Goal: Information Seeking & Learning: Find specific page/section

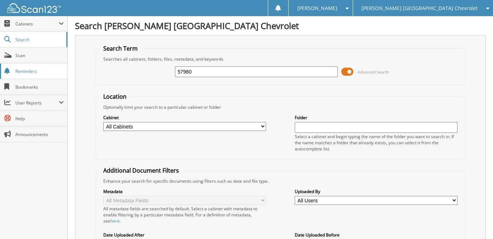
type input "57980"
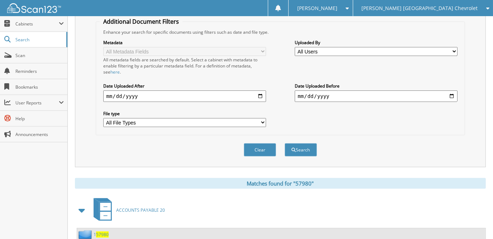
scroll to position [287, 0]
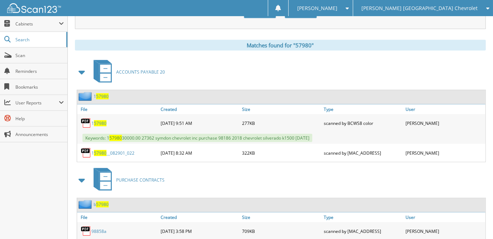
click at [84, 66] on span at bounding box center [82, 72] width 10 height 13
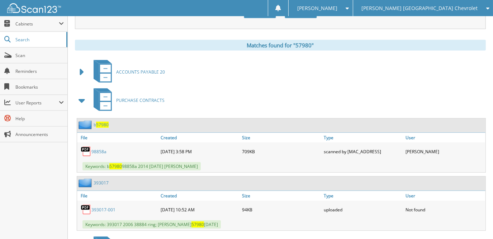
click at [82, 96] on span at bounding box center [82, 100] width 10 height 13
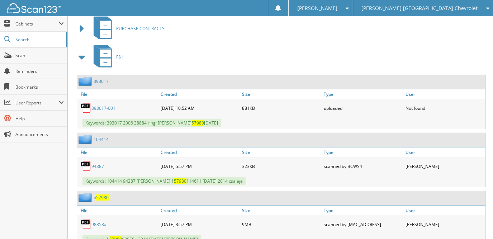
scroll to position [375, 0]
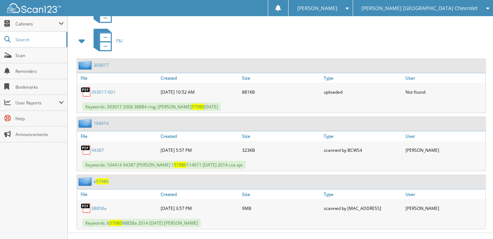
click at [102, 205] on link "98858a" at bounding box center [98, 208] width 15 height 6
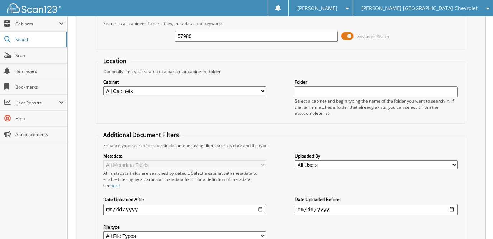
scroll to position [16, 0]
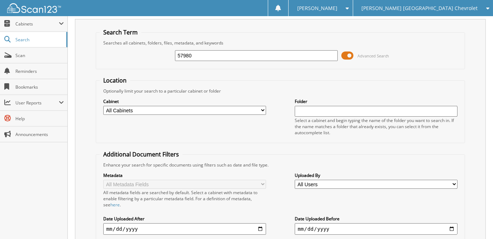
click at [347, 56] on span at bounding box center [347, 55] width 12 height 11
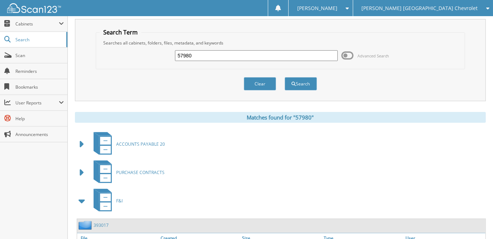
drag, startPoint x: 200, startPoint y: 53, endPoint x: 155, endPoint y: 49, distance: 44.6
click at [155, 49] on div "57980 Advanced Search" at bounding box center [280, 55] width 361 height 19
type input "161077"
click at [285, 77] on button "Search" at bounding box center [301, 83] width 32 height 13
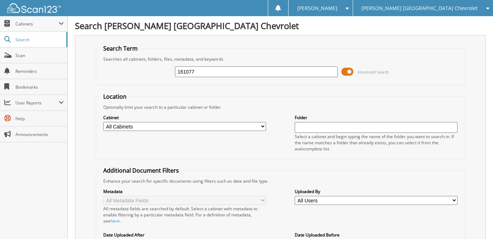
click at [350, 72] on span at bounding box center [347, 71] width 12 height 11
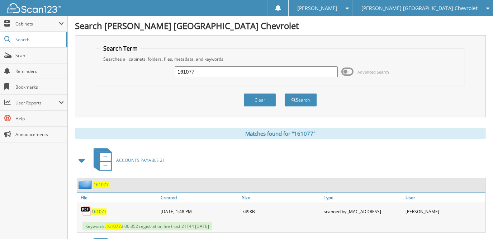
click at [349, 6] on span at bounding box center [346, 8] width 7 height 5
click at [353, 25] on link "Settings" at bounding box center [321, 22] width 64 height 13
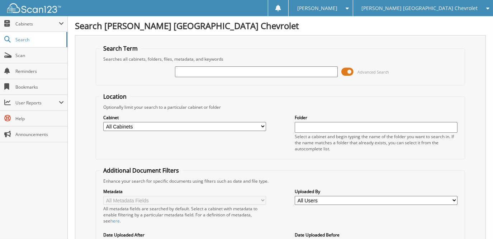
click at [355, 69] on span "Advanced Search" at bounding box center [365, 71] width 48 height 11
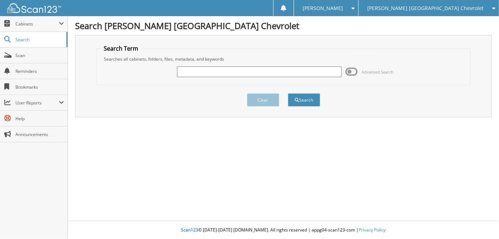
click at [276, 74] on input "text" at bounding box center [259, 71] width 165 height 11
type input "161077"
click at [288, 93] on button "Search" at bounding box center [304, 99] width 32 height 13
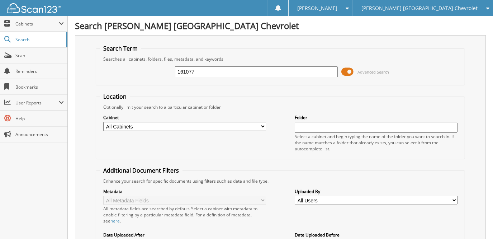
click at [349, 72] on span at bounding box center [347, 71] width 12 height 11
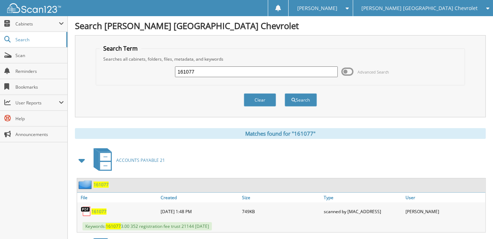
click at [81, 159] on span at bounding box center [82, 160] width 10 height 13
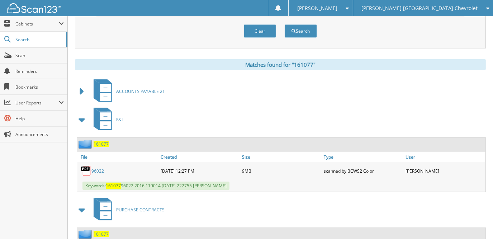
scroll to position [72, 0]
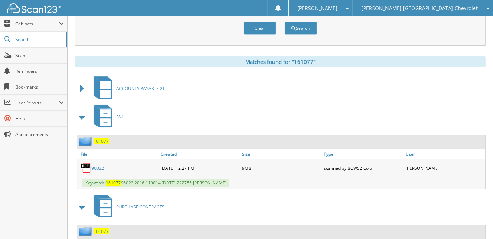
click at [94, 166] on link "96022" at bounding box center [97, 168] width 13 height 6
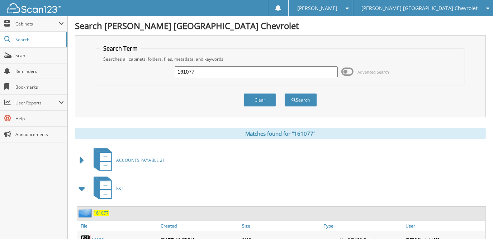
drag, startPoint x: 197, startPoint y: 71, endPoint x: 119, endPoint y: 65, distance: 78.8
click at [120, 65] on div "161077 Advanced Search" at bounding box center [280, 71] width 361 height 19
type input "452995"
click at [285, 93] on button "Search" at bounding box center [301, 99] width 32 height 13
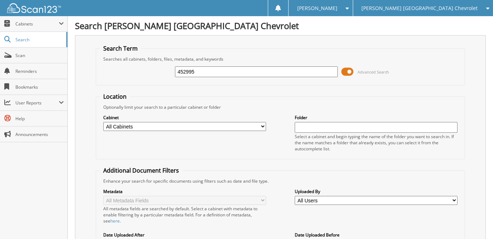
click at [347, 72] on span at bounding box center [347, 71] width 12 height 11
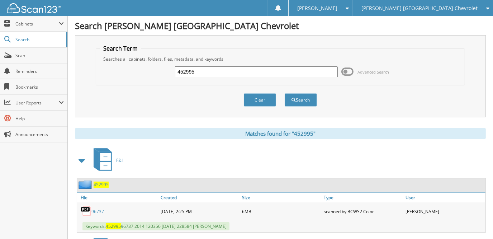
click at [95, 208] on link "96737" at bounding box center [97, 211] width 13 height 6
drag, startPoint x: 201, startPoint y: 72, endPoint x: 140, endPoint y: 72, distance: 61.3
click at [140, 72] on div "452995 Advanced Search" at bounding box center [280, 71] width 361 height 19
type input "187870"
click at [285, 93] on button "Search" at bounding box center [301, 99] width 32 height 13
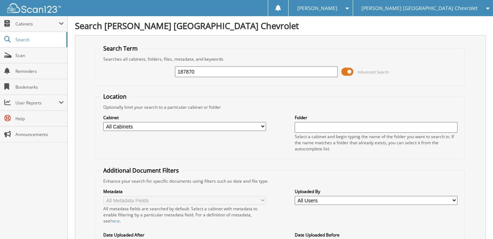
click at [351, 70] on span at bounding box center [347, 71] width 12 height 11
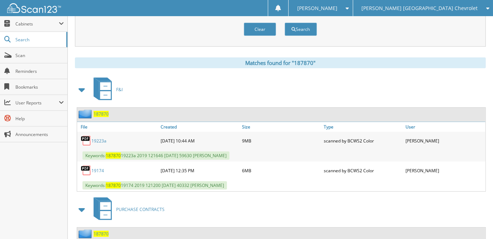
scroll to position [72, 0]
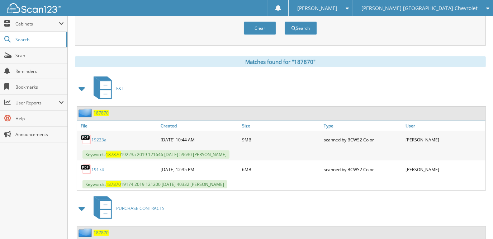
click at [99, 138] on link "19223a" at bounding box center [98, 140] width 15 height 6
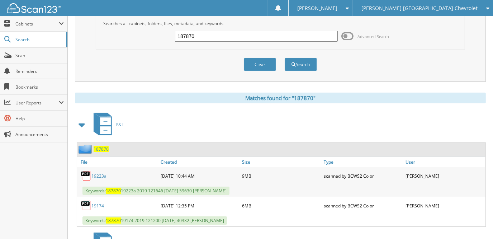
scroll to position [0, 0]
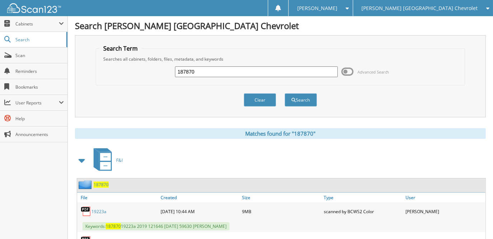
drag, startPoint x: 200, startPoint y: 69, endPoint x: 148, endPoint y: 68, distance: 52.0
click at [148, 68] on div "187870 Advanced Search" at bounding box center [280, 71] width 361 height 19
type input "948101"
click at [285, 93] on button "Search" at bounding box center [301, 99] width 32 height 13
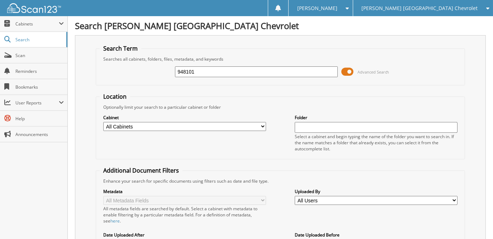
click at [350, 72] on span at bounding box center [347, 71] width 12 height 11
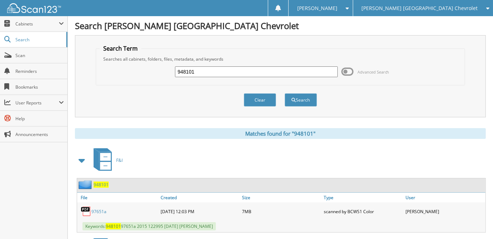
click at [101, 209] on link "97651a" at bounding box center [98, 211] width 15 height 6
drag, startPoint x: 198, startPoint y: 73, endPoint x: 142, endPoint y: 69, distance: 55.7
click at [143, 69] on div "948101 Advanced Search" at bounding box center [280, 71] width 361 height 19
type input "20616"
click at [285, 93] on button "Search" at bounding box center [301, 99] width 32 height 13
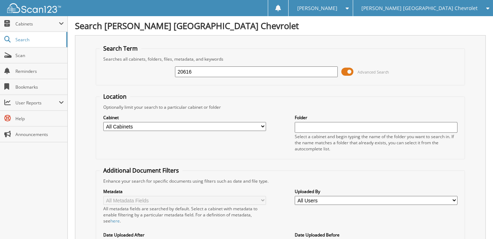
click at [348, 71] on span at bounding box center [347, 71] width 12 height 11
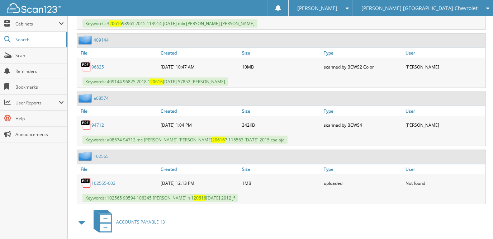
scroll to position [797, 0]
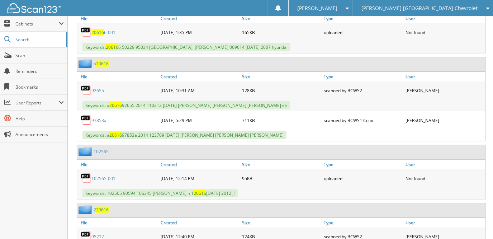
click at [102, 117] on link "97853a" at bounding box center [98, 120] width 15 height 6
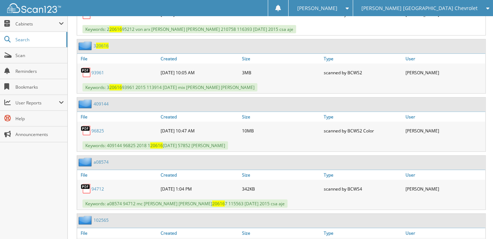
scroll to position [0, 0]
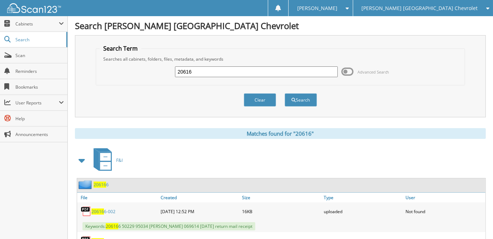
drag, startPoint x: 190, startPoint y: 68, endPoint x: 140, endPoint y: 65, distance: 50.7
click at [140, 65] on div "20616 Advanced Search" at bounding box center [280, 71] width 361 height 19
type input "a20616"
click at [285, 93] on button "Search" at bounding box center [301, 99] width 32 height 13
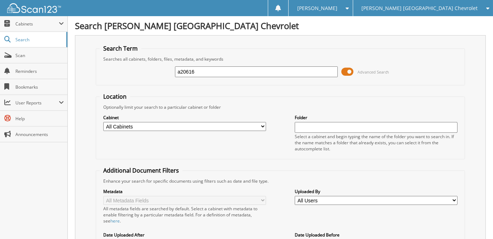
click at [350, 71] on span at bounding box center [347, 71] width 12 height 11
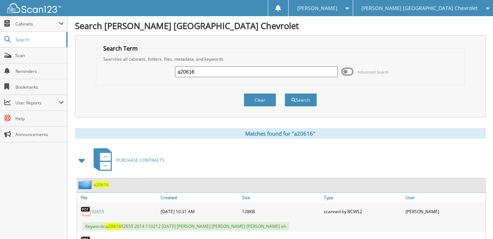
click at [80, 157] on span at bounding box center [82, 160] width 10 height 13
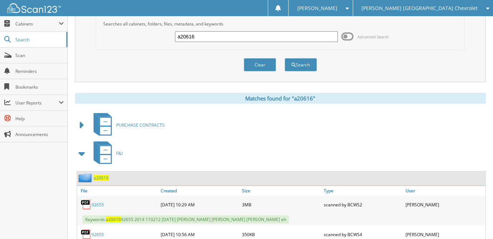
scroll to position [70, 0]
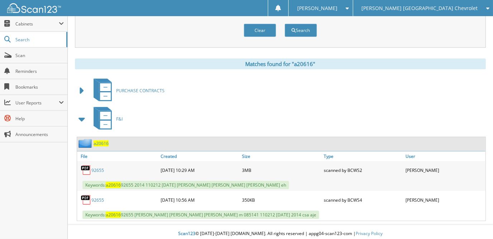
click at [82, 90] on span at bounding box center [82, 90] width 10 height 13
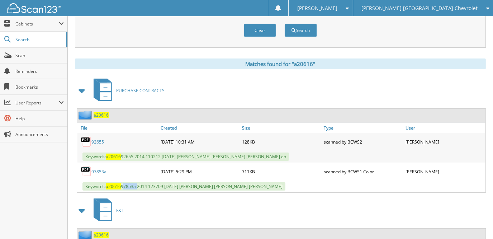
drag, startPoint x: 137, startPoint y: 183, endPoint x: 123, endPoint y: 184, distance: 14.1
click at [123, 184] on span "Keywords: a20616 97853a 2014 123709 [DATE] [PERSON_NAME] [PERSON_NAME] [PERSON_…" at bounding box center [183, 186] width 203 height 8
copy span "97853a"
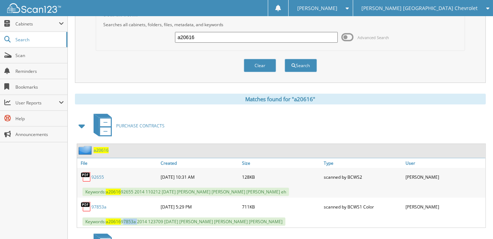
scroll to position [0, 0]
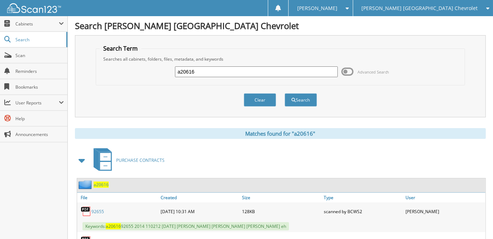
drag, startPoint x: 163, startPoint y: 72, endPoint x: 146, endPoint y: 72, distance: 16.9
click at [148, 72] on div "a20616 Advanced Search" at bounding box center [280, 71] width 361 height 19
paste input "97853a"
type input "97853a"
click at [285, 93] on button "Search" at bounding box center [301, 99] width 32 height 13
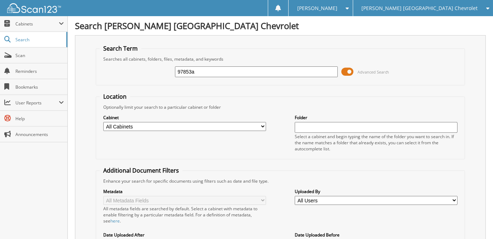
click at [353, 71] on span "Advanced Search" at bounding box center [365, 71] width 48 height 11
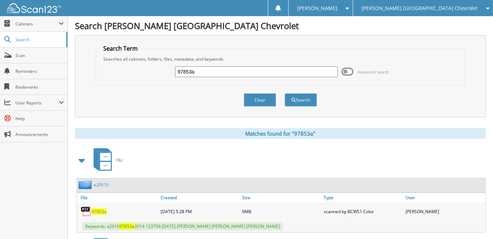
click at [103, 210] on span "97853a" at bounding box center [98, 211] width 15 height 6
drag, startPoint x: 164, startPoint y: 72, endPoint x: 151, endPoint y: 75, distance: 13.2
click at [154, 74] on div "97853a Advanced Search" at bounding box center [280, 71] width 361 height 19
type input "284866"
click at [285, 93] on button "Search" at bounding box center [301, 99] width 32 height 13
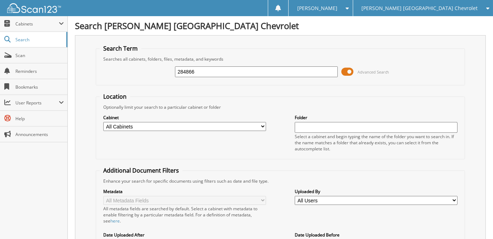
click at [347, 71] on span at bounding box center [347, 71] width 12 height 11
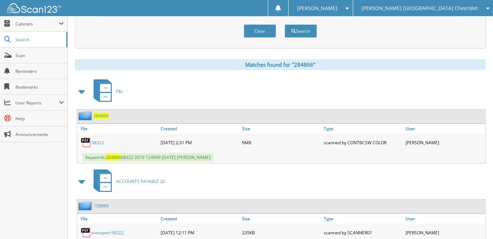
scroll to position [72, 0]
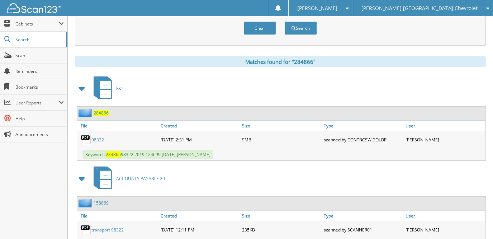
click at [96, 137] on link "98322" at bounding box center [97, 140] width 13 height 6
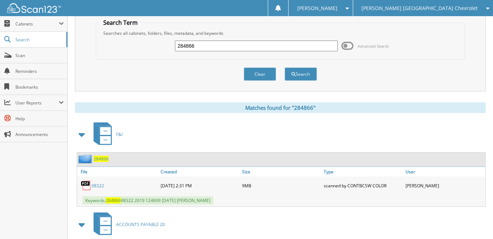
scroll to position [0, 0]
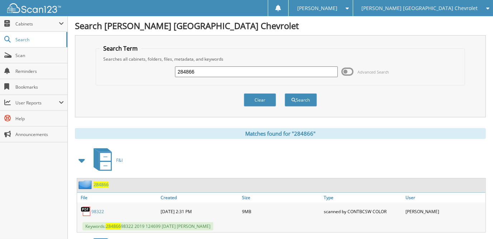
drag, startPoint x: 166, startPoint y: 70, endPoint x: 149, endPoint y: 72, distance: 17.5
click at [149, 72] on div "284866 Advanced Search" at bounding box center [280, 71] width 361 height 19
type input "235009"
click at [285, 93] on button "Search" at bounding box center [301, 99] width 32 height 13
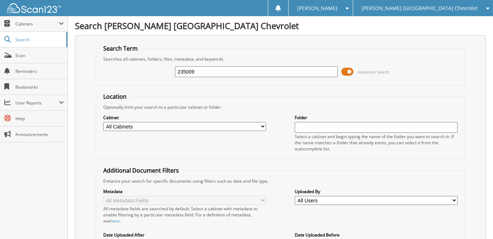
drag, startPoint x: 350, startPoint y: 68, endPoint x: 341, endPoint y: 88, distance: 21.4
click at [350, 69] on span at bounding box center [347, 71] width 12 height 11
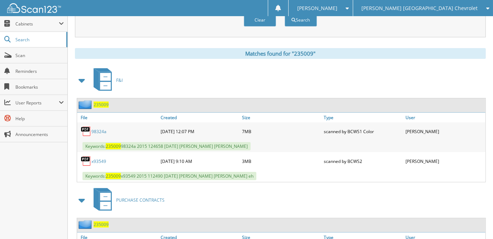
scroll to position [108, 0]
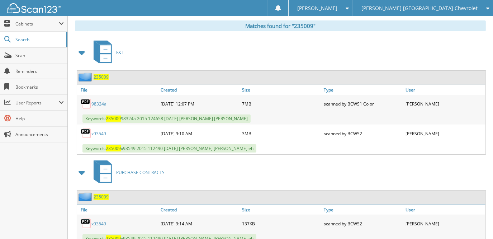
click at [97, 101] on link "98324a" at bounding box center [98, 104] width 15 height 6
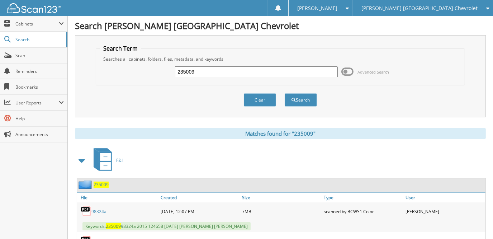
drag, startPoint x: 197, startPoint y: 71, endPoint x: 167, endPoint y: 71, distance: 29.8
click at [167, 71] on div "235009 Advanced Search" at bounding box center [280, 71] width 361 height 19
type input "335348"
click at [285, 93] on button "Search" at bounding box center [301, 99] width 32 height 13
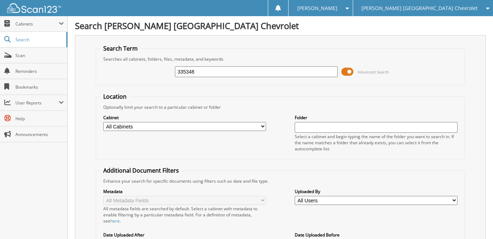
click at [349, 71] on span at bounding box center [347, 71] width 12 height 11
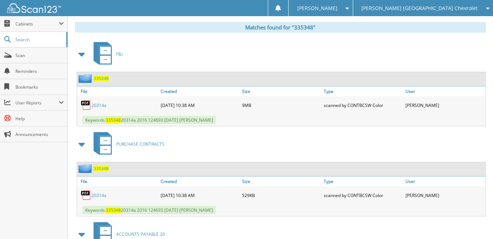
scroll to position [108, 0]
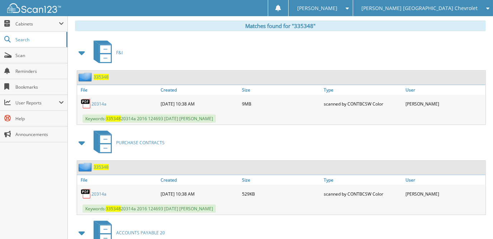
click at [99, 101] on link "20314a" at bounding box center [98, 104] width 15 height 6
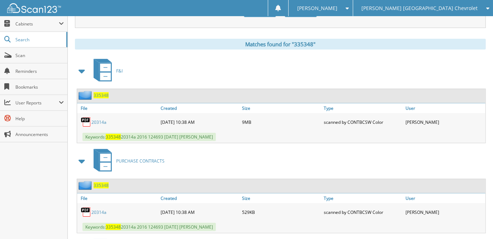
scroll to position [0, 0]
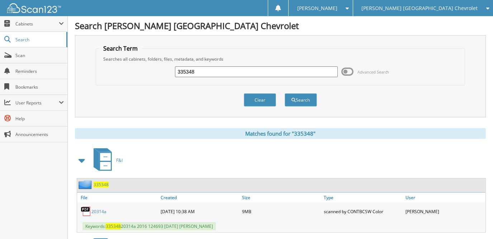
drag, startPoint x: 169, startPoint y: 71, endPoint x: 142, endPoint y: 74, distance: 27.8
click at [142, 74] on div "335348 Advanced Search" at bounding box center [280, 71] width 361 height 19
type input "431671"
click at [285, 93] on button "Search" at bounding box center [301, 99] width 32 height 13
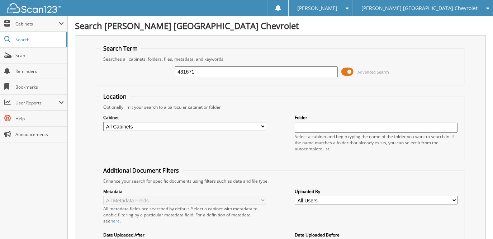
click at [350, 68] on span at bounding box center [347, 71] width 12 height 11
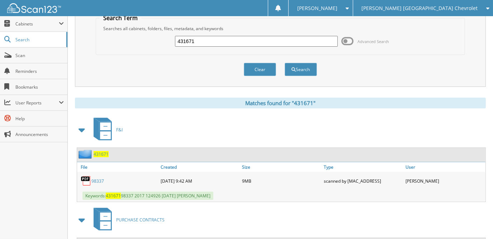
scroll to position [100, 0]
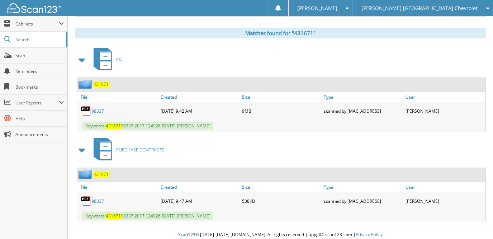
click at [99, 108] on link "98337" at bounding box center [97, 111] width 13 height 6
click at [425, 12] on div "[PERSON_NAME] [GEOGRAPHIC_DATA] Chevrolet" at bounding box center [423, 8] width 133 height 16
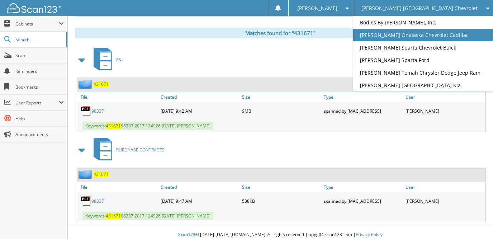
click at [443, 38] on link "[PERSON_NAME] Onalaska Chevrolet Cadillac" at bounding box center [423, 35] width 140 height 13
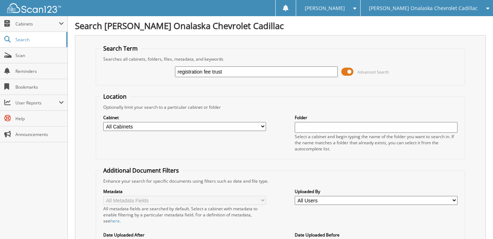
type input "registration fee trust"
click at [346, 72] on span at bounding box center [347, 71] width 12 height 11
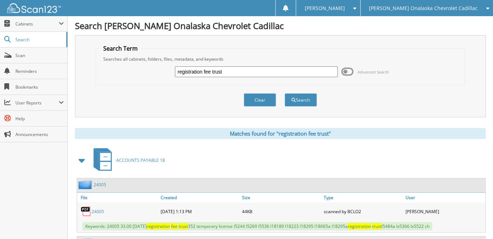
scroll to position [36, 0]
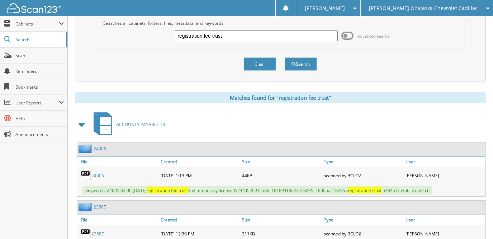
click at [84, 123] on span at bounding box center [82, 124] width 10 height 13
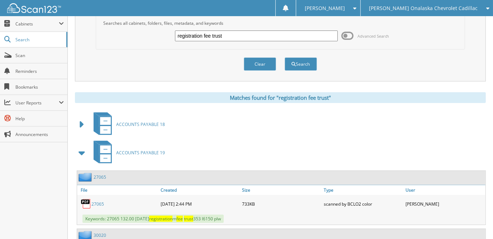
click at [83, 150] on span at bounding box center [82, 152] width 10 height 13
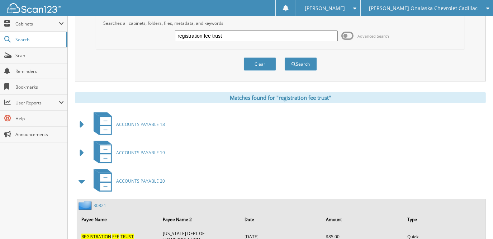
click at [82, 178] on span at bounding box center [82, 181] width 10 height 13
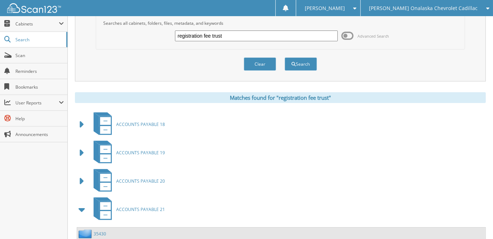
click at [82, 207] on span at bounding box center [82, 209] width 10 height 13
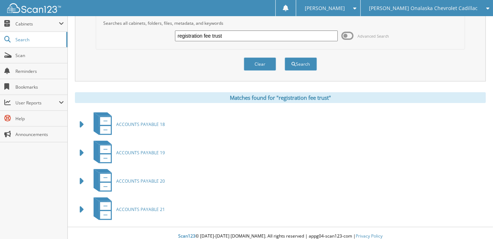
drag, startPoint x: 82, startPoint y: 207, endPoint x: 180, endPoint y: 171, distance: 105.1
click at [83, 207] on span at bounding box center [82, 209] width 10 height 13
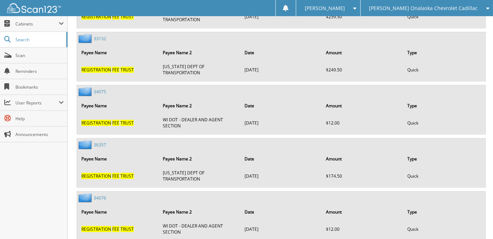
scroll to position [502, 0]
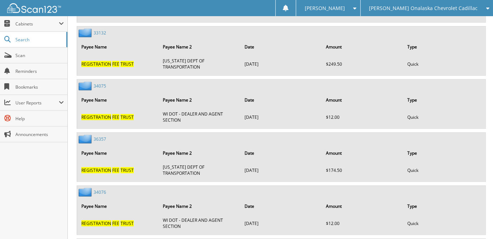
click at [461, 9] on span "[PERSON_NAME] Onalaska Chevrolet Cadillac" at bounding box center [423, 8] width 109 height 4
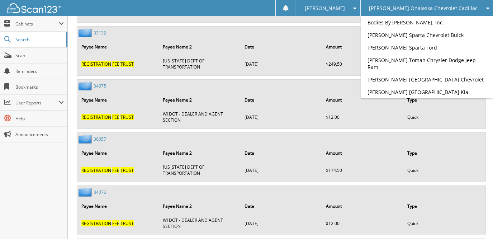
click at [300, 7] on div "Erin H. Settings Logout Brenengen Onalaska Chevrolet Cadillac Bodies By Breneng…" at bounding box center [246, 8] width 493 height 16
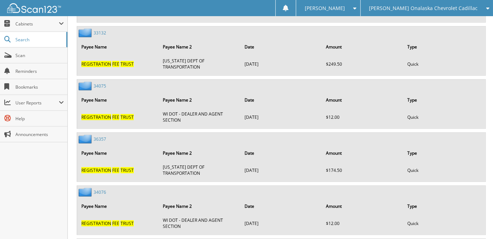
click at [99, 83] on link "34075" at bounding box center [100, 86] width 13 height 6
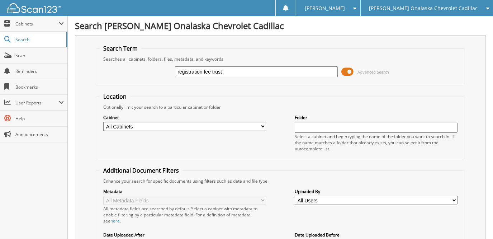
type input "registration fee trust"
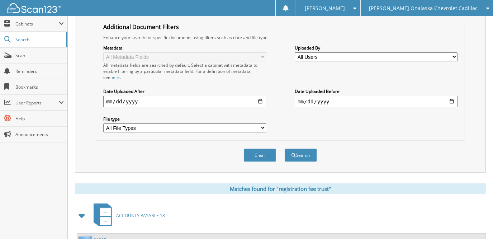
click at [86, 210] on span at bounding box center [82, 215] width 10 height 13
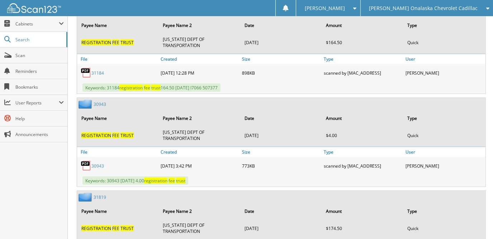
scroll to position [968, 0]
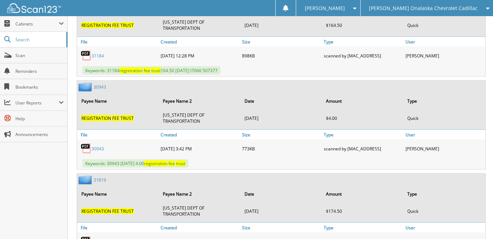
click at [466, 9] on span "[PERSON_NAME] Onalaska Chevrolet Cadillac" at bounding box center [423, 8] width 109 height 4
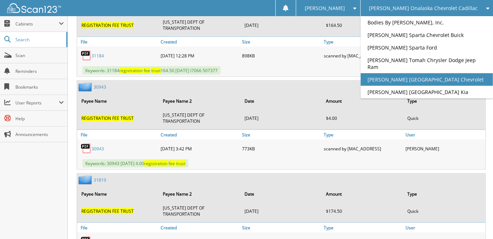
click at [451, 78] on link "[PERSON_NAME] [GEOGRAPHIC_DATA] Chevrolet" at bounding box center [427, 79] width 133 height 13
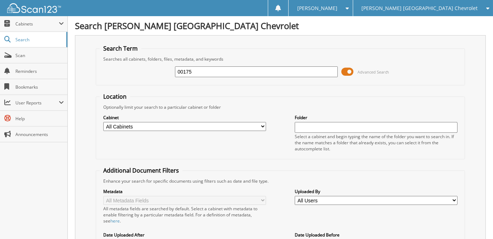
type input "00175"
click at [351, 71] on span at bounding box center [347, 71] width 12 height 11
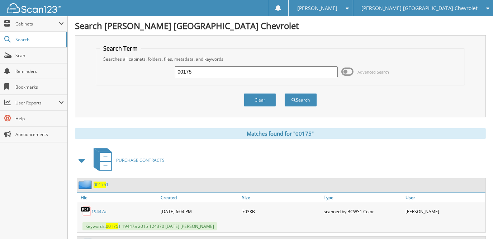
click at [80, 158] on span at bounding box center [82, 160] width 10 height 13
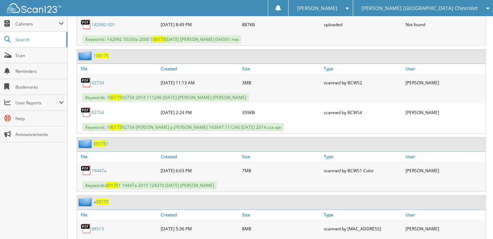
scroll to position [251, 0]
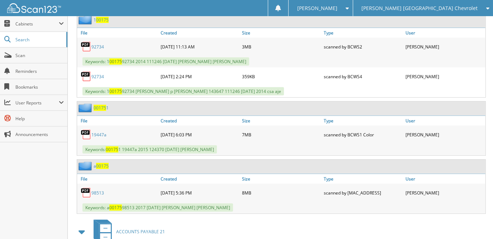
click at [100, 190] on link "98513" at bounding box center [97, 193] width 13 height 6
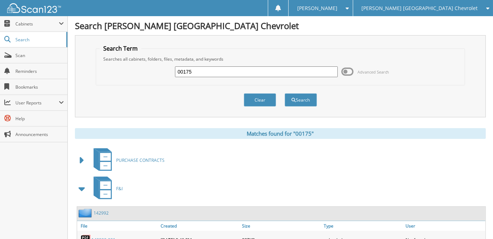
scroll to position [0, 0]
drag, startPoint x: 203, startPoint y: 69, endPoint x: 145, endPoint y: 67, distance: 58.5
click at [147, 67] on div "00175 Advanced Search" at bounding box center [280, 71] width 361 height 19
type input "251074"
click at [285, 93] on button "Search" at bounding box center [301, 99] width 32 height 13
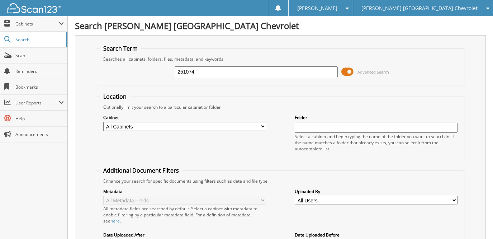
click at [345, 72] on span at bounding box center [347, 71] width 12 height 11
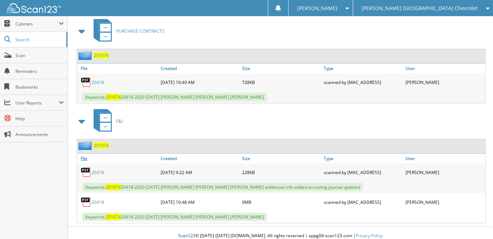
scroll to position [130, 0]
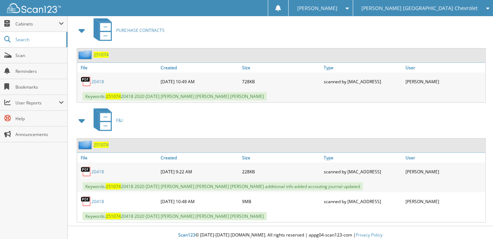
click at [99, 198] on link "20418" at bounding box center [97, 201] width 13 height 6
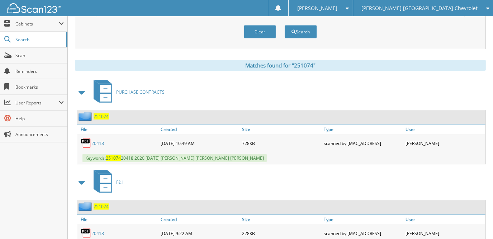
scroll to position [0, 0]
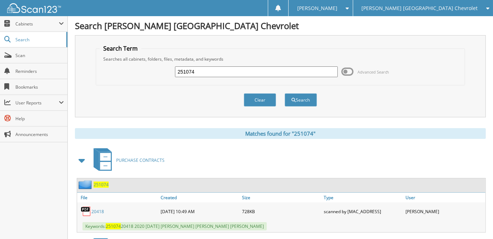
drag, startPoint x: 193, startPoint y: 66, endPoint x: 130, endPoint y: 61, distance: 63.3
click at [130, 62] on div "251074 Advanced Search" at bounding box center [280, 71] width 361 height 19
type input "103925"
click at [285, 93] on button "Search" at bounding box center [301, 99] width 32 height 13
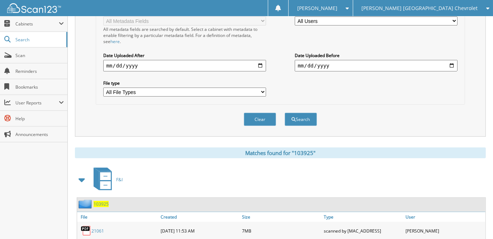
scroll to position [251, 0]
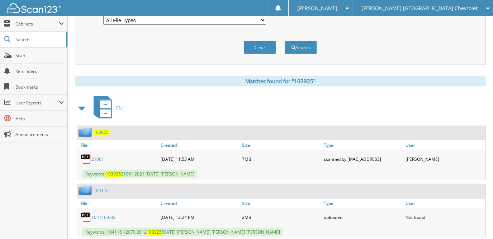
click at [97, 156] on link "21061" at bounding box center [97, 159] width 13 height 6
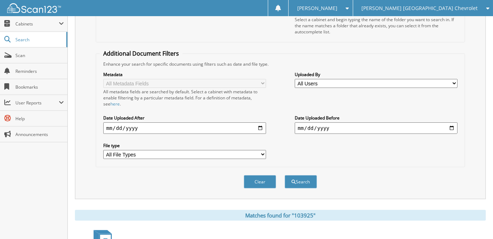
scroll to position [0, 0]
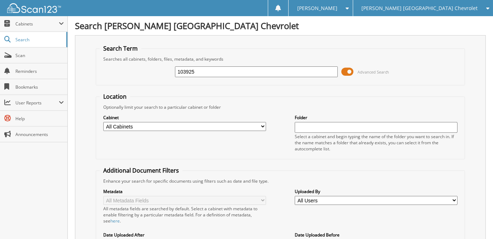
drag, startPoint x: 199, startPoint y: 71, endPoint x: 133, endPoint y: 65, distance: 66.2
click at [133, 65] on div "103925 Advanced Search" at bounding box center [280, 71] width 361 height 19
type input "135553"
click at [348, 72] on span at bounding box center [347, 71] width 12 height 11
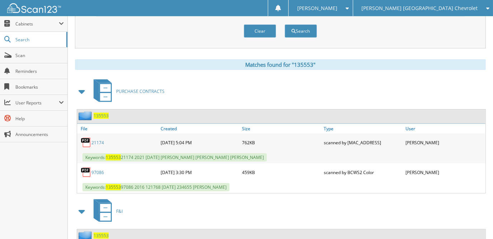
scroll to position [72, 0]
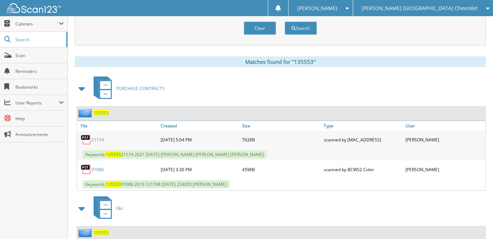
click at [82, 88] on span at bounding box center [82, 88] width 10 height 13
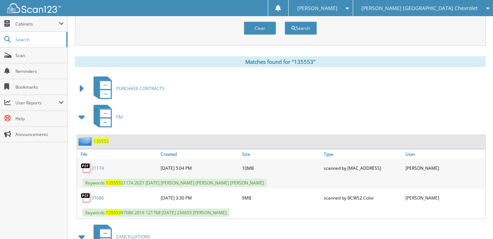
click at [97, 165] on link "21174" at bounding box center [97, 168] width 13 height 6
click at [228, 81] on div "PURCHASE CONTRACTS" at bounding box center [280, 88] width 411 height 28
click at [429, 6] on span "[PERSON_NAME] [GEOGRAPHIC_DATA] Chevrolet" at bounding box center [420, 8] width 116 height 4
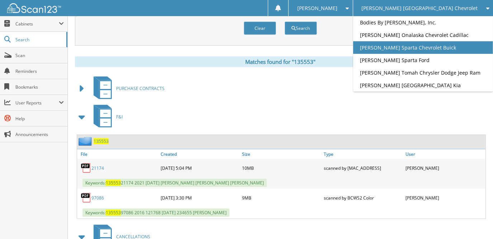
click at [443, 54] on link "[PERSON_NAME] Sparta Chevrolet Buick" at bounding box center [423, 47] width 140 height 13
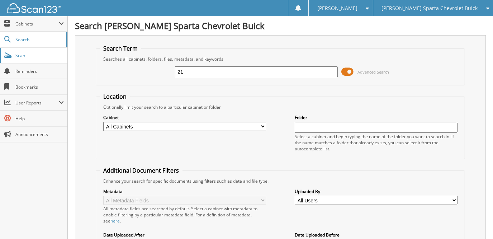
type input "2"
type input "621366"
click at [347, 71] on span at bounding box center [347, 71] width 12 height 11
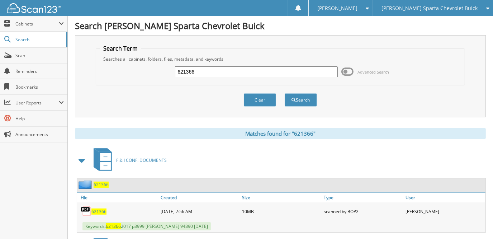
click at [98, 209] on span "621366" at bounding box center [98, 211] width 15 height 6
drag, startPoint x: 165, startPoint y: 67, endPoint x: 140, endPoint y: 69, distance: 25.9
click at [140, 69] on div "621366 Advanced Search" at bounding box center [280, 71] width 361 height 19
type input "792336"
click at [285, 93] on button "Search" at bounding box center [301, 99] width 32 height 13
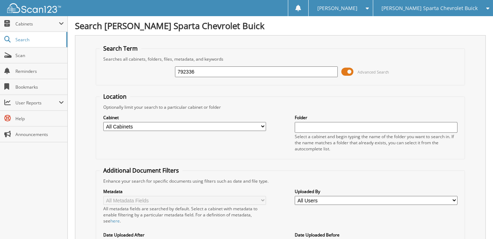
click at [350, 74] on span at bounding box center [347, 71] width 12 height 11
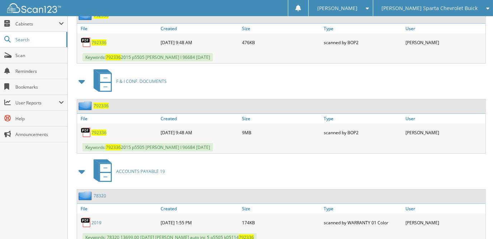
scroll to position [179, 0]
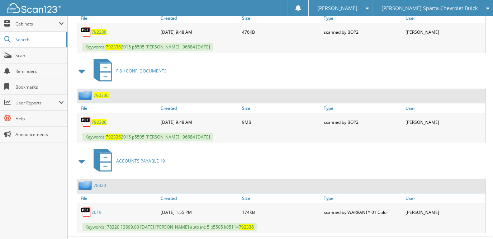
click at [99, 119] on span "792336" at bounding box center [98, 122] width 15 height 6
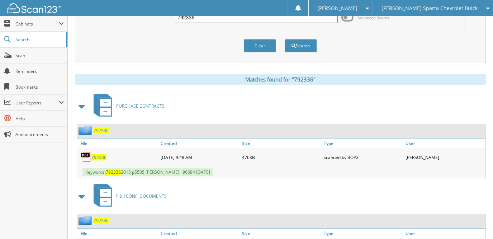
scroll to position [0, 0]
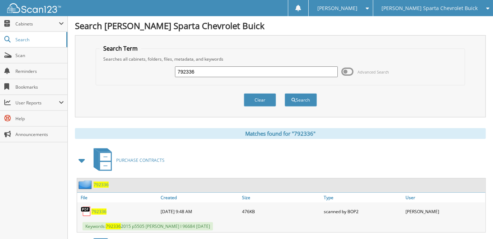
click at [150, 65] on div "792336 Advanced Search" at bounding box center [280, 71] width 361 height 19
type input "670830"
click at [285, 93] on button "Search" at bounding box center [301, 99] width 32 height 13
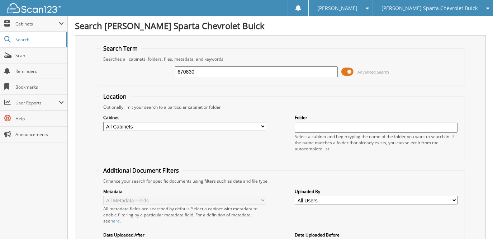
click at [348, 70] on span at bounding box center [347, 71] width 12 height 11
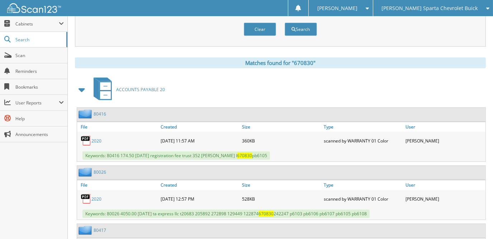
scroll to position [72, 0]
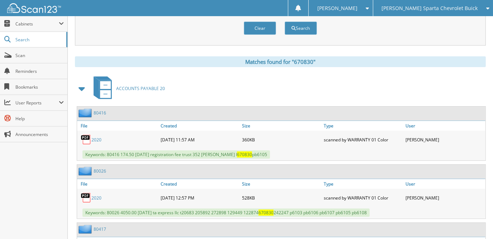
click at [82, 88] on span at bounding box center [82, 88] width 10 height 13
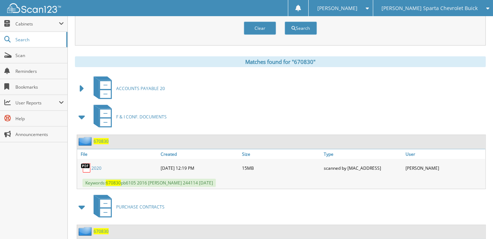
click at [96, 166] on link "2020" at bounding box center [96, 168] width 10 height 6
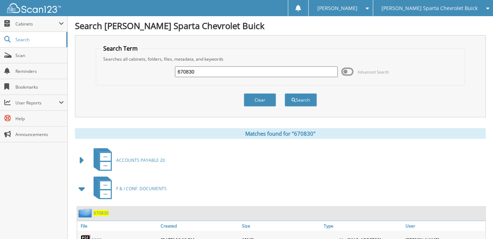
drag, startPoint x: 161, startPoint y: 66, endPoint x: 151, endPoint y: 66, distance: 9.7
click at [151, 66] on div "670830 Advanced Search" at bounding box center [280, 71] width 361 height 19
type input "276919"
click at [285, 93] on button "Search" at bounding box center [301, 99] width 32 height 13
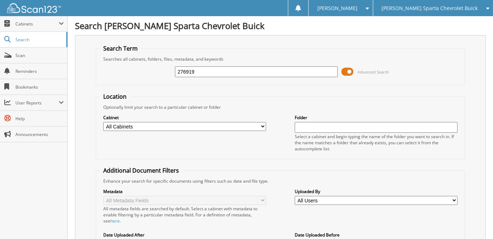
click at [349, 72] on span at bounding box center [347, 71] width 12 height 11
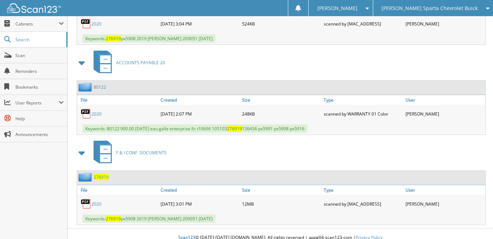
scroll to position [189, 0]
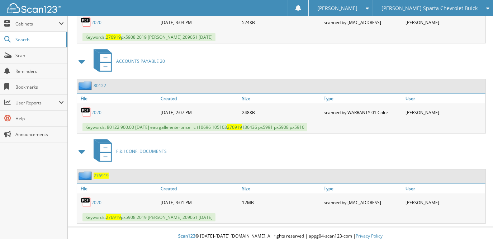
click at [96, 199] on link "2020" at bounding box center [96, 202] width 10 height 6
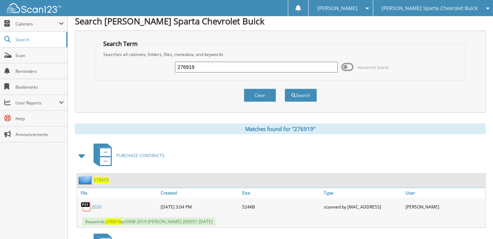
scroll to position [0, 0]
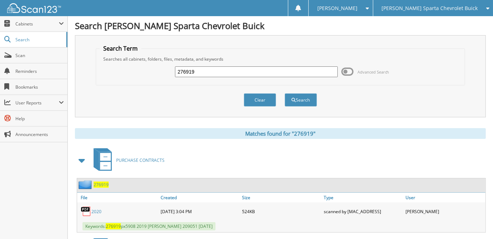
drag, startPoint x: 175, startPoint y: 67, endPoint x: 143, endPoint y: 69, distance: 32.7
click at [143, 68] on div "276919 Advanced Search" at bounding box center [280, 71] width 361 height 19
type input "121681"
click at [285, 93] on button "Search" at bounding box center [301, 99] width 32 height 13
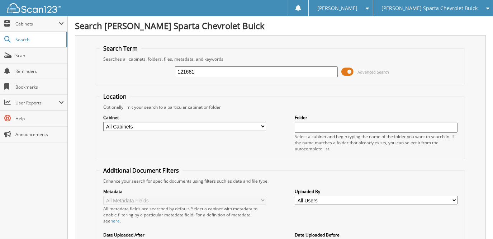
click at [347, 72] on span at bounding box center [347, 71] width 12 height 11
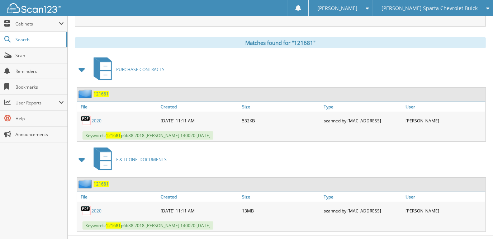
scroll to position [100, 0]
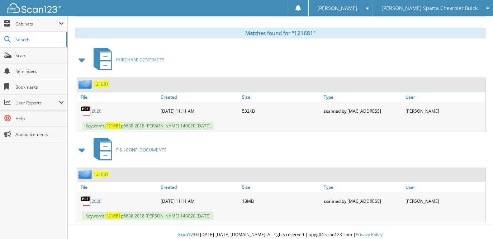
click at [93, 198] on link "2020" at bounding box center [96, 201] width 10 height 6
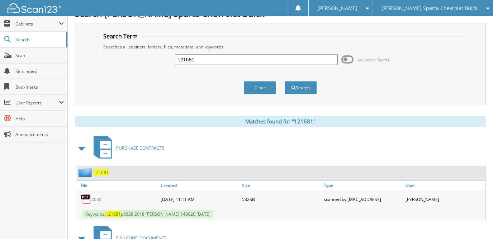
scroll to position [0, 0]
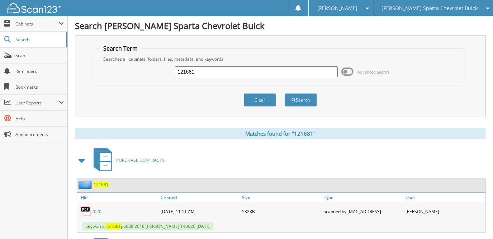
drag, startPoint x: 165, startPoint y: 70, endPoint x: 130, endPoint y: 65, distance: 35.6
click at [130, 65] on div "121681 Advanced Search" at bounding box center [280, 71] width 361 height 19
type input "e63593"
click at [285, 93] on button "Search" at bounding box center [301, 99] width 32 height 13
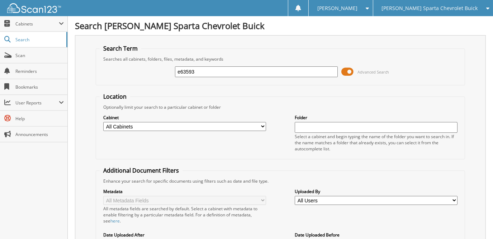
click at [350, 72] on span at bounding box center [347, 71] width 12 height 11
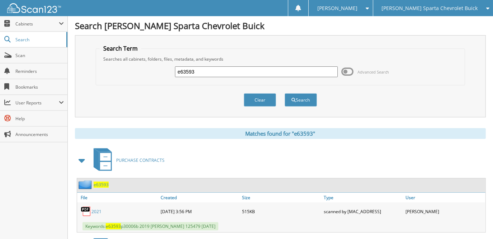
scroll to position [179, 0]
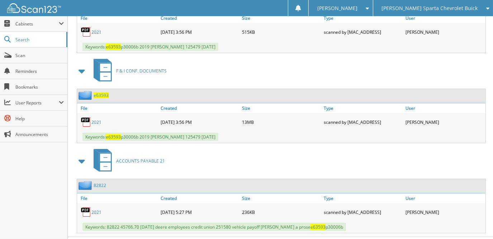
click at [95, 119] on link "2021" at bounding box center [96, 122] width 10 height 6
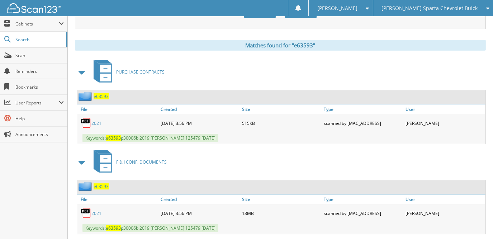
scroll to position [0, 0]
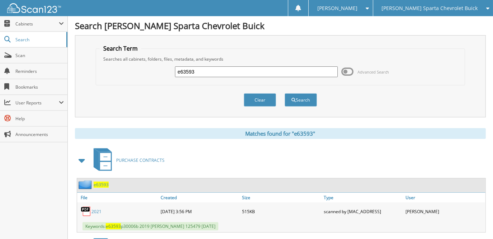
drag, startPoint x: 160, startPoint y: 69, endPoint x: 144, endPoint y: 68, distance: 16.1
click at [144, 68] on div "e63593 Advanced Search" at bounding box center [280, 71] width 361 height 19
type input "472595"
click at [285, 93] on button "Search" at bounding box center [301, 99] width 32 height 13
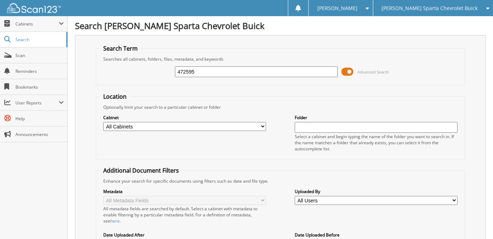
click at [350, 70] on span at bounding box center [347, 71] width 12 height 11
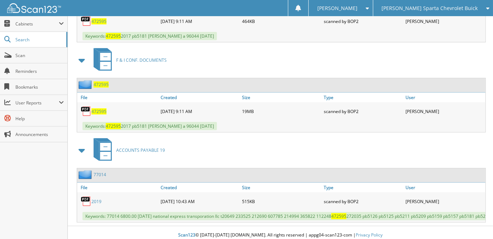
scroll to position [194, 0]
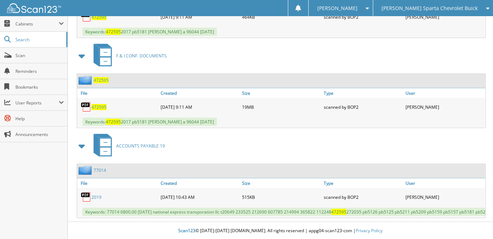
click at [99, 104] on span "472595" at bounding box center [98, 107] width 15 height 6
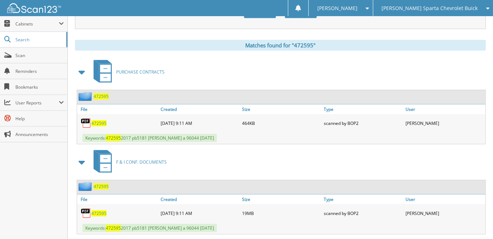
scroll to position [0, 0]
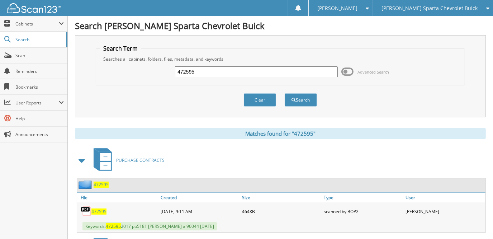
drag, startPoint x: 202, startPoint y: 66, endPoint x: 149, endPoint y: 58, distance: 53.7
click at [150, 58] on fieldset "Search Term Searches all cabinets, folders, files, metadata, and keywords 47259…" at bounding box center [280, 64] width 369 height 41
type input "137263"
click at [285, 93] on button "Search" at bounding box center [301, 99] width 32 height 13
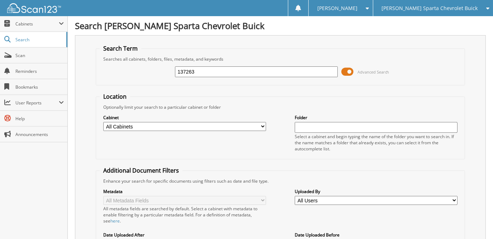
drag, startPoint x: 345, startPoint y: 72, endPoint x: 342, endPoint y: 75, distance: 4.6
click at [346, 72] on span at bounding box center [347, 71] width 12 height 11
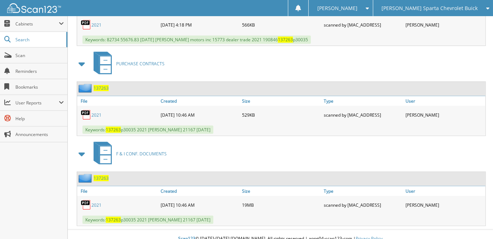
scroll to position [189, 0]
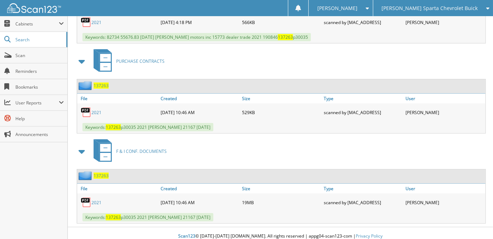
click at [98, 199] on link "2021" at bounding box center [96, 202] width 10 height 6
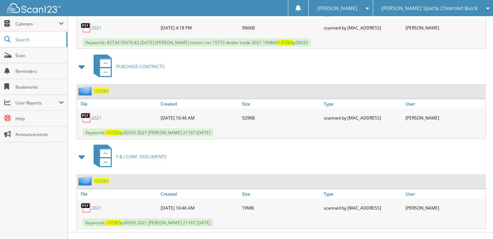
scroll to position [0, 0]
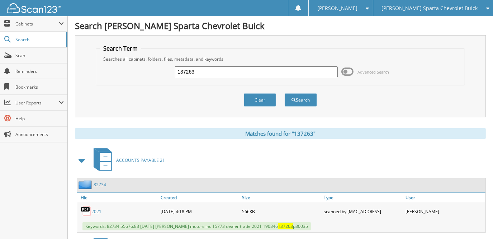
drag, startPoint x: 194, startPoint y: 70, endPoint x: 152, endPoint y: 71, distance: 41.2
click at [152, 71] on div "137263 Advanced Search" at bounding box center [280, 71] width 361 height 19
type input "368604"
click at [285, 93] on button "Search" at bounding box center [301, 99] width 32 height 13
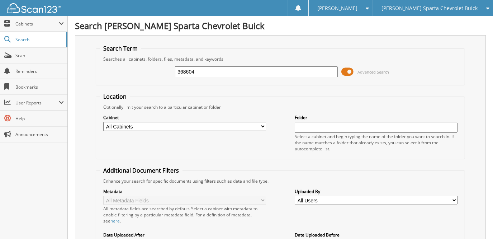
click at [349, 72] on span at bounding box center [347, 71] width 12 height 11
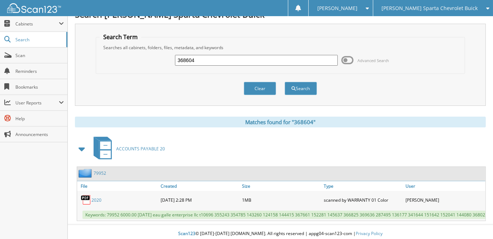
scroll to position [17, 0]
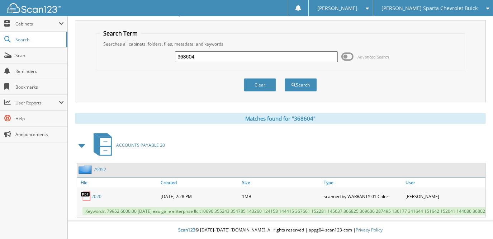
drag, startPoint x: 200, startPoint y: 54, endPoint x: 146, endPoint y: 45, distance: 54.6
click at [146, 47] on div "368604 Advanced Search" at bounding box center [280, 56] width 361 height 19
click at [430, 9] on span "[PERSON_NAME] Sparta Chevrolet Buick" at bounding box center [430, 8] width 96 height 4
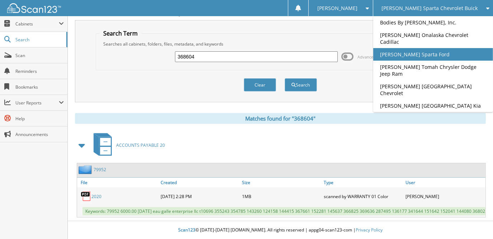
click at [443, 58] on link "[PERSON_NAME] Sparta Ford" at bounding box center [433, 54] width 120 height 13
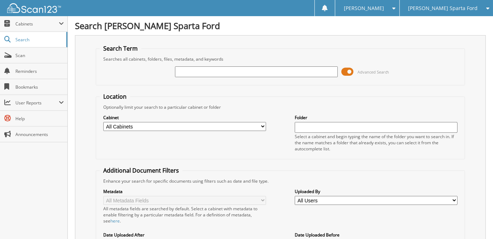
click at [234, 73] on input "text" at bounding box center [256, 71] width 162 height 11
type input "368604"
click at [352, 72] on span at bounding box center [347, 71] width 12 height 11
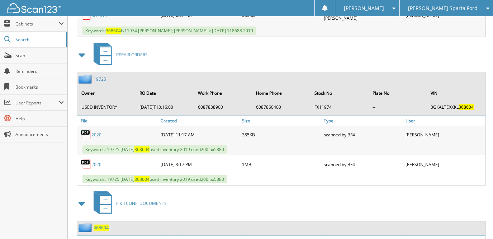
scroll to position [334, 0]
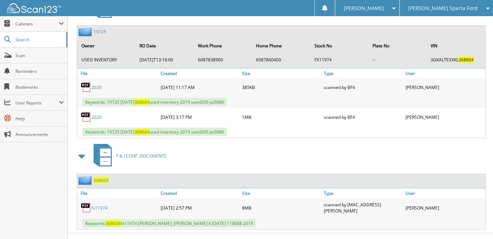
click at [100, 205] on link "fx11974" at bounding box center [99, 208] width 16 height 6
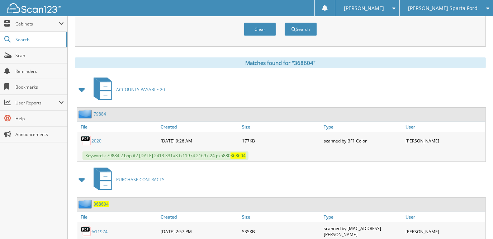
scroll to position [0, 0]
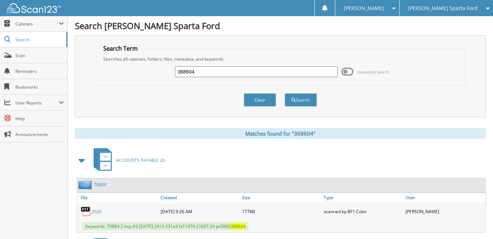
drag, startPoint x: 199, startPoint y: 70, endPoint x: 138, endPoint y: 66, distance: 61.2
click at [138, 66] on div "368604 Advanced Search" at bounding box center [280, 71] width 361 height 19
type input "74608"
click at [285, 93] on button "Search" at bounding box center [301, 99] width 32 height 13
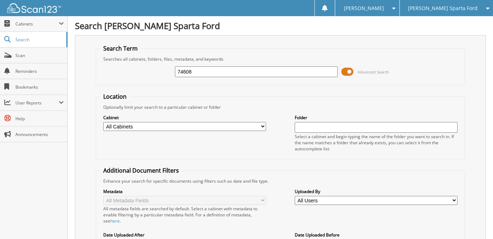
click at [345, 70] on span at bounding box center [347, 71] width 12 height 11
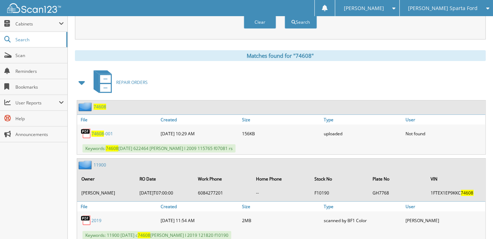
scroll to position [72, 0]
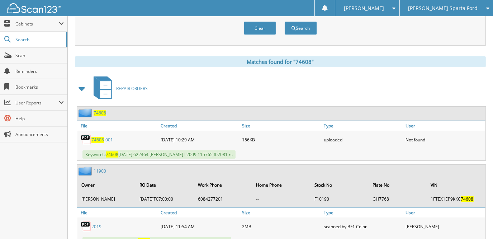
click at [81, 85] on span at bounding box center [82, 88] width 10 height 13
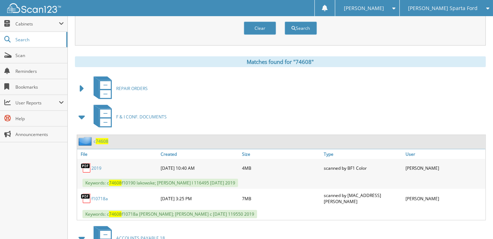
click at [103, 195] on link "f10718a" at bounding box center [99, 198] width 16 height 6
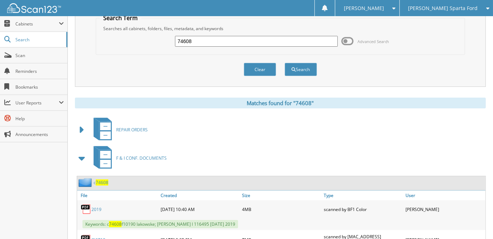
scroll to position [0, 0]
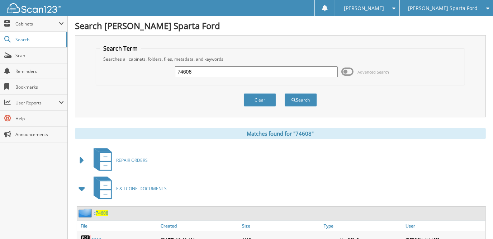
drag, startPoint x: 195, startPoint y: 71, endPoint x: 157, endPoint y: 66, distance: 38.4
click at [159, 66] on div "74608 Advanced Search" at bounding box center [280, 71] width 361 height 19
type input "283080"
click at [285, 93] on button "Search" at bounding box center [301, 99] width 32 height 13
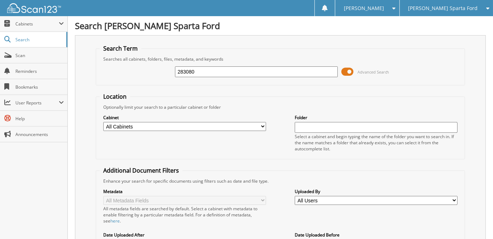
click at [350, 72] on span at bounding box center [347, 71] width 12 height 11
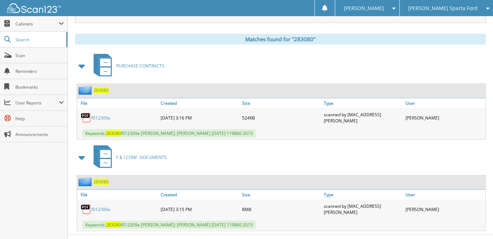
scroll to position [100, 0]
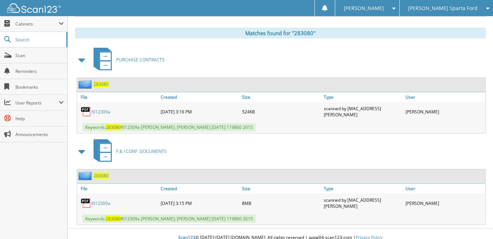
click at [106, 200] on link "f012309a" at bounding box center [100, 203] width 19 height 6
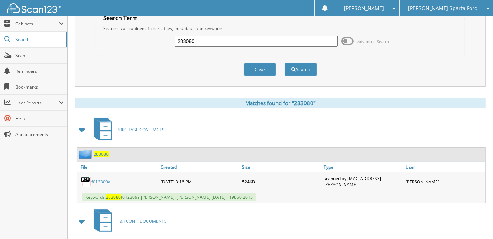
scroll to position [0, 0]
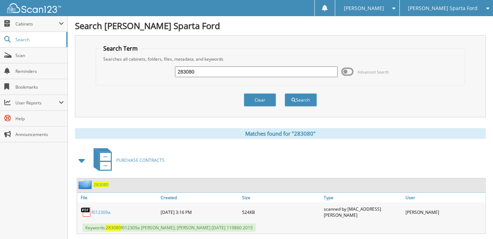
drag, startPoint x: 192, startPoint y: 71, endPoint x: 133, endPoint y: 72, distance: 59.6
click at [133, 72] on div "283080 Advanced Search" at bounding box center [280, 71] width 361 height 19
type input "26621"
click at [285, 93] on button "Search" at bounding box center [301, 99] width 32 height 13
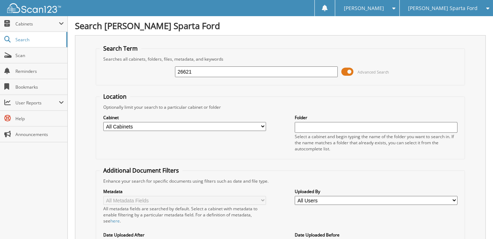
click at [347, 73] on span at bounding box center [347, 71] width 12 height 11
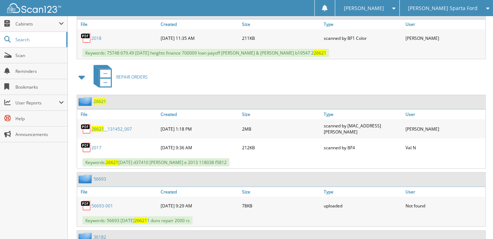
scroll to position [179, 0]
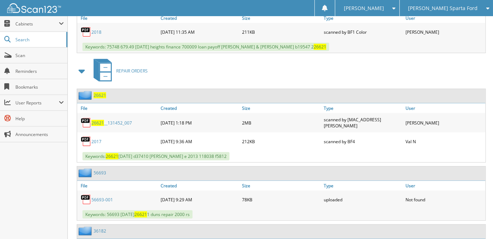
click at [81, 68] on span at bounding box center [82, 71] width 10 height 13
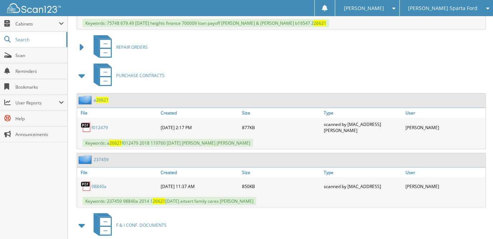
scroll to position [215, 0]
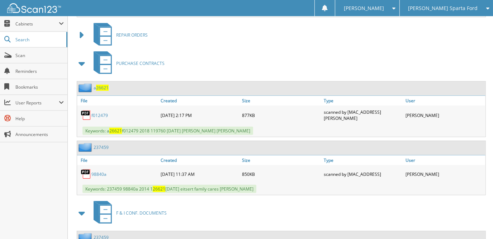
drag, startPoint x: 82, startPoint y: 58, endPoint x: 85, endPoint y: 62, distance: 4.9
click at [82, 58] on span at bounding box center [82, 63] width 10 height 13
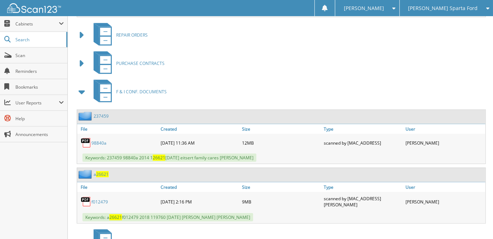
click at [103, 199] on link "f012479" at bounding box center [99, 202] width 16 height 6
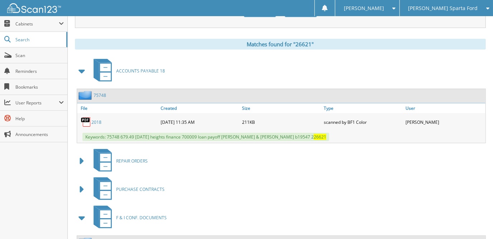
scroll to position [0, 0]
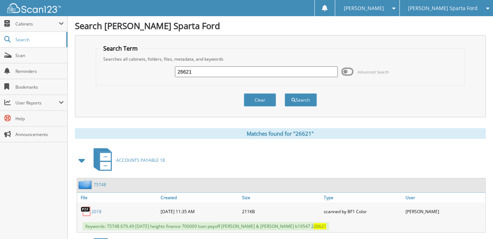
drag, startPoint x: 173, startPoint y: 63, endPoint x: 138, endPoint y: 61, distance: 35.2
click at [141, 61] on fieldset "Search Term Searches all cabinets, folders, files, metadata, and keywords 26621…" at bounding box center [280, 64] width 369 height 41
type input "wurster"
click at [285, 93] on button "Search" at bounding box center [301, 99] width 32 height 13
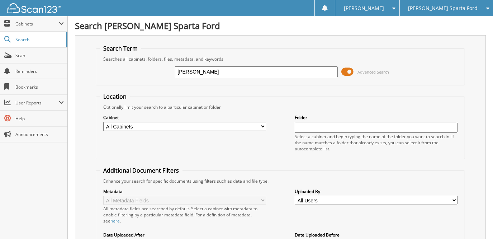
click at [350, 70] on span at bounding box center [347, 71] width 12 height 11
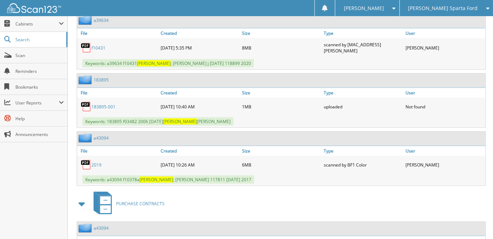
scroll to position [287, 0]
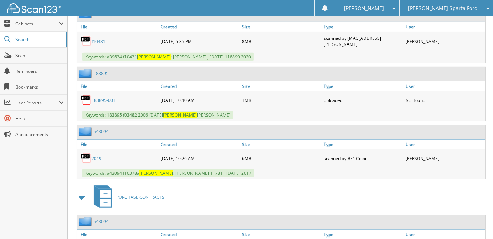
click at [95, 155] on link "2019" at bounding box center [96, 158] width 10 height 6
click at [480, 9] on div "[PERSON_NAME] Sparta Ford" at bounding box center [447, 8] width 86 height 16
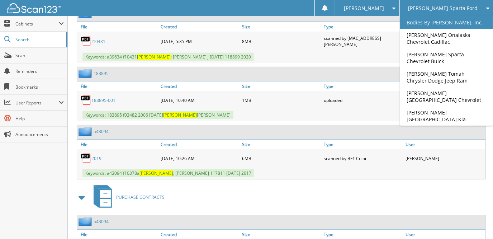
click at [454, 21] on link "Bodies By [PERSON_NAME], Inc." at bounding box center [447, 22] width 94 height 13
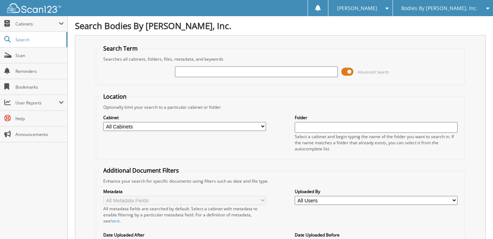
click at [266, 71] on input "text" at bounding box center [256, 71] width 162 height 11
type input "27306"
click at [347, 72] on span at bounding box center [347, 71] width 12 height 11
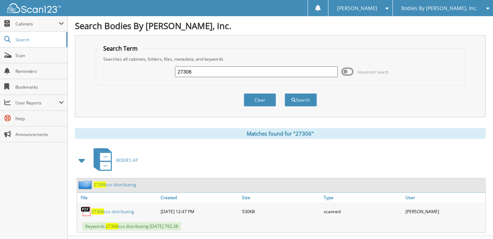
click at [117, 209] on link "27306 ccs distributing" at bounding box center [112, 211] width 43 height 6
click at [433, 9] on span "Bodies By [PERSON_NAME], Inc." at bounding box center [439, 8] width 76 height 4
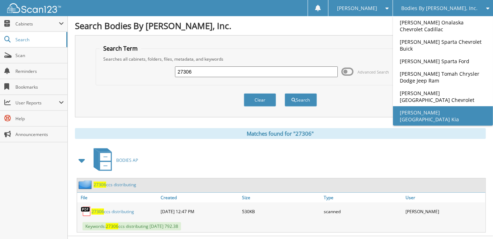
click at [439, 112] on link "[PERSON_NAME] [GEOGRAPHIC_DATA] Kia" at bounding box center [443, 115] width 100 height 19
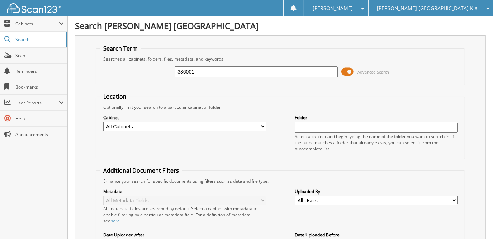
type input "386001"
click at [350, 69] on span at bounding box center [347, 71] width 12 height 11
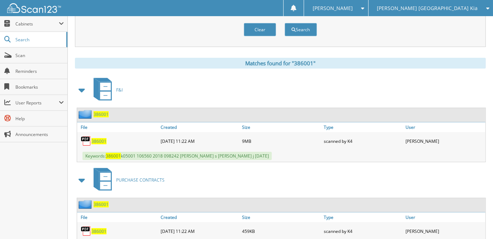
scroll to position [72, 0]
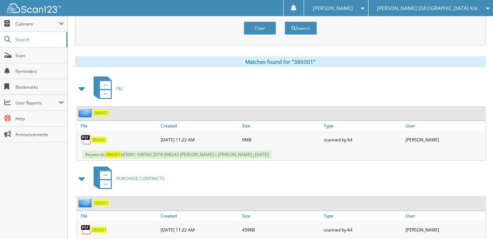
click at [99, 134] on div "386001" at bounding box center [118, 139] width 82 height 14
click at [96, 137] on span "386001" at bounding box center [98, 140] width 15 height 6
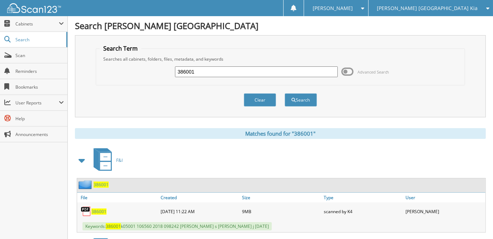
drag, startPoint x: 197, startPoint y: 71, endPoint x: 159, endPoint y: 68, distance: 38.1
click at [159, 68] on div "386001 Advanced Search" at bounding box center [280, 71] width 361 height 19
type input "7"
type input "533200"
click at [285, 93] on button "Search" at bounding box center [301, 99] width 32 height 13
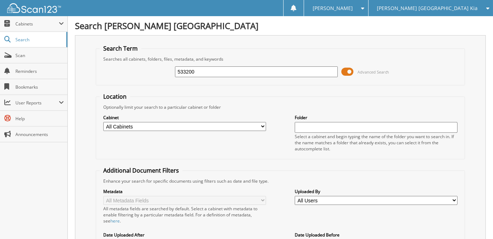
click at [352, 72] on span at bounding box center [347, 71] width 12 height 11
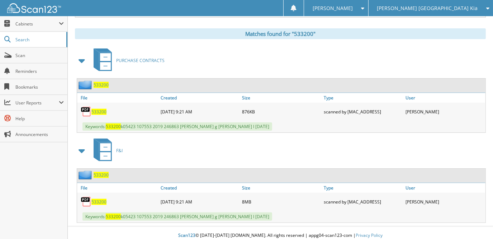
scroll to position [100, 0]
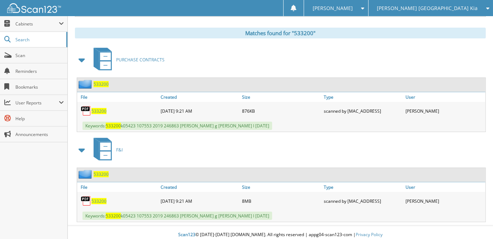
click at [99, 200] on div "533200" at bounding box center [118, 201] width 82 height 14
click at [99, 198] on span "533200" at bounding box center [98, 201] width 15 height 6
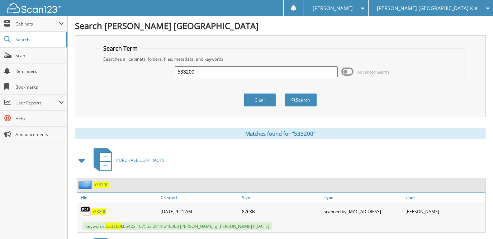
drag, startPoint x: 193, startPoint y: 70, endPoint x: 141, endPoint y: 66, distance: 52.2
click at [141, 66] on div "533200 Advanced Search" at bounding box center [280, 71] width 361 height 19
type input "491113"
click at [285, 93] on button "Search" at bounding box center [301, 99] width 32 height 13
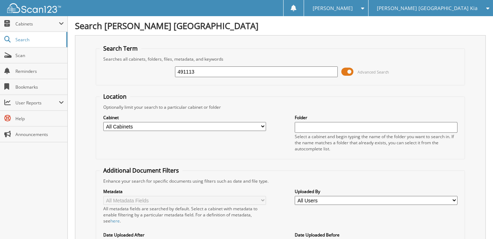
click at [346, 70] on span at bounding box center [347, 71] width 12 height 11
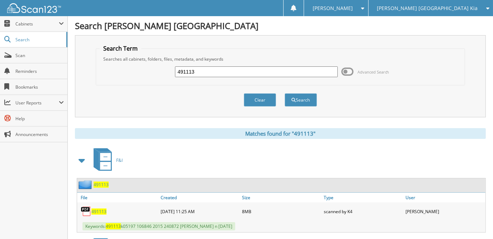
click at [102, 208] on span "491113" at bounding box center [98, 211] width 15 height 6
drag, startPoint x: 201, startPoint y: 71, endPoint x: 135, endPoint y: 72, distance: 66.0
click at [135, 72] on div "491113 Advanced Search" at bounding box center [280, 71] width 361 height 19
type input "mickschl"
click at [285, 93] on button "Search" at bounding box center [301, 99] width 32 height 13
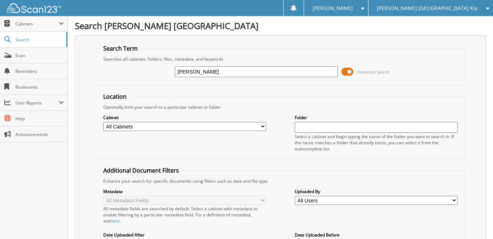
click at [347, 68] on span at bounding box center [347, 71] width 12 height 11
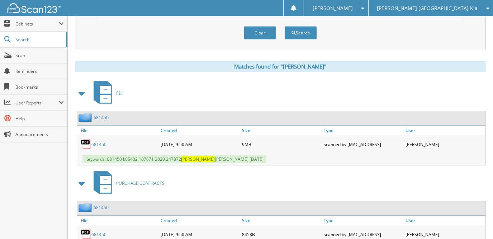
scroll to position [72, 0]
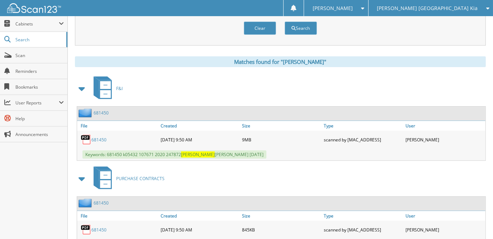
click at [102, 137] on link "681450" at bounding box center [98, 140] width 15 height 6
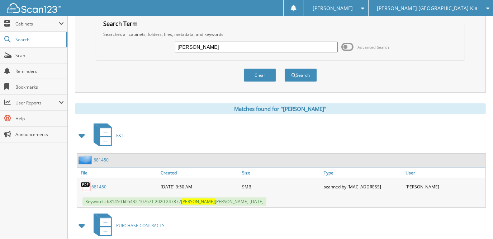
scroll to position [0, 0]
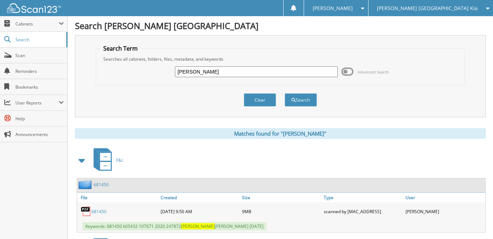
click at [457, 3] on div "[PERSON_NAME] [GEOGRAPHIC_DATA] Kia" at bounding box center [431, 8] width 118 height 16
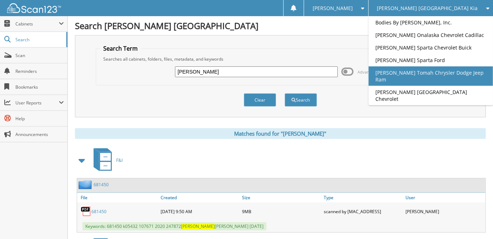
click at [455, 86] on link "[PERSON_NAME] Tomah Chrysler Dodge Jeep Ram" at bounding box center [431, 75] width 125 height 19
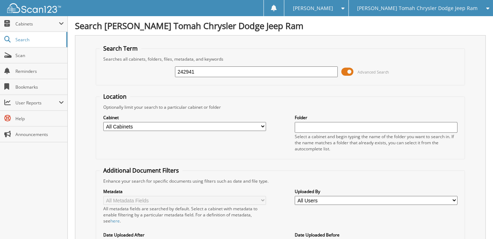
type input "242941"
click at [346, 71] on span at bounding box center [347, 71] width 12 height 11
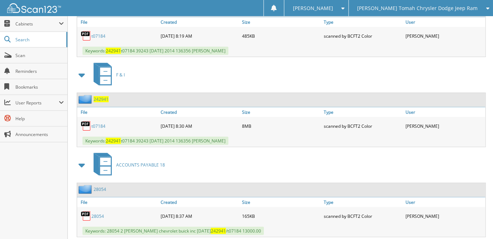
scroll to position [179, 0]
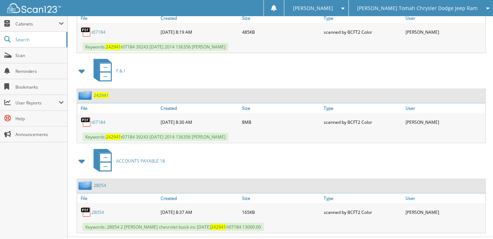
click at [96, 119] on link "t07184" at bounding box center [98, 122] width 14 height 6
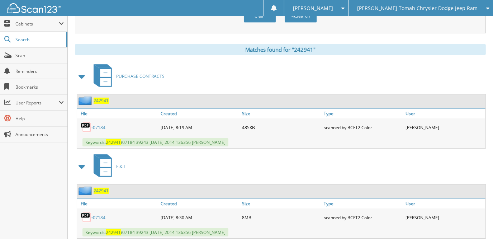
scroll to position [0, 0]
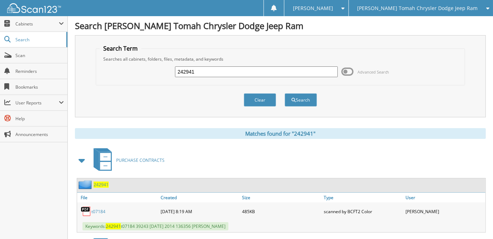
drag, startPoint x: 197, startPoint y: 68, endPoint x: 139, endPoint y: 71, distance: 58.2
click at [139, 71] on div "242941 Advanced Search" at bounding box center [280, 71] width 361 height 19
type input "246392"
click at [285, 93] on button "Search" at bounding box center [301, 99] width 32 height 13
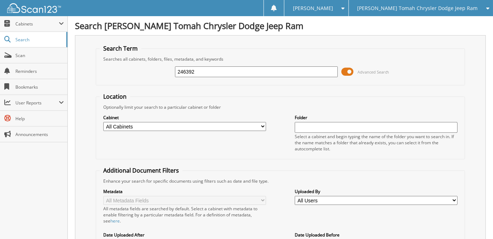
click at [349, 72] on span at bounding box center [347, 71] width 12 height 11
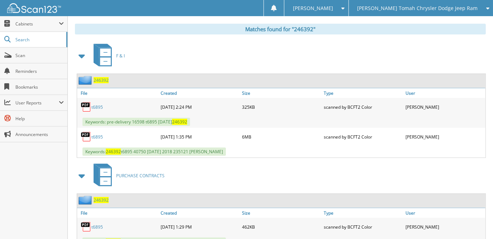
scroll to position [108, 0]
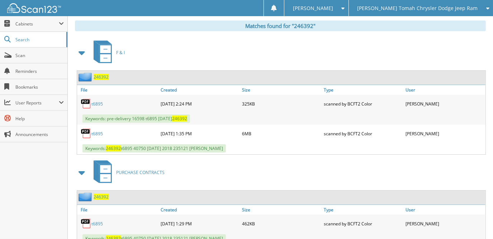
click at [97, 131] on link "t6895" at bounding box center [96, 134] width 11 height 6
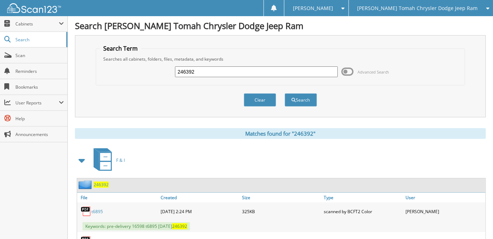
click at [142, 63] on div "246392 Advanced Search" at bounding box center [280, 71] width 361 height 19
type input "63185"
click at [285, 93] on button "Search" at bounding box center [301, 99] width 32 height 13
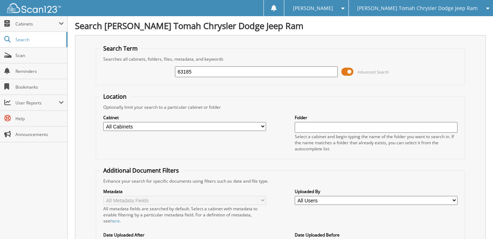
click at [351, 68] on span at bounding box center [347, 71] width 12 height 11
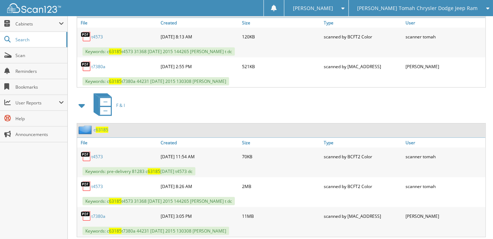
scroll to position [179, 0]
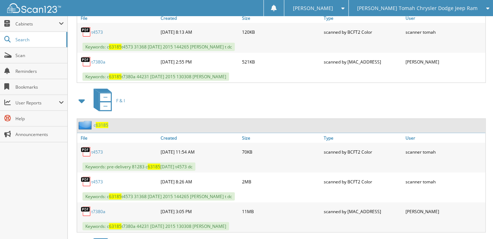
click at [97, 208] on link "t7380a" at bounding box center [98, 211] width 14 height 6
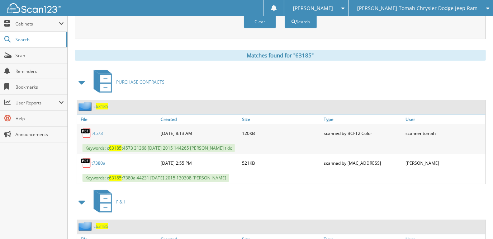
scroll to position [0, 0]
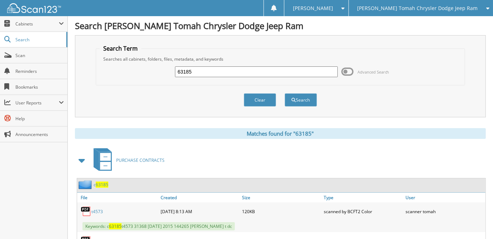
drag, startPoint x: 194, startPoint y: 72, endPoint x: 111, endPoint y: 62, distance: 83.5
click at [136, 65] on div "63185 Advanced Search" at bounding box center [280, 71] width 361 height 19
type input "278984"
click at [285, 93] on button "Search" at bounding box center [301, 99] width 32 height 13
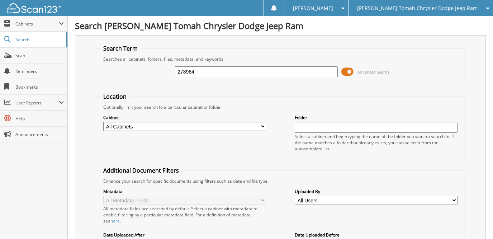
click at [348, 71] on span at bounding box center [347, 71] width 12 height 11
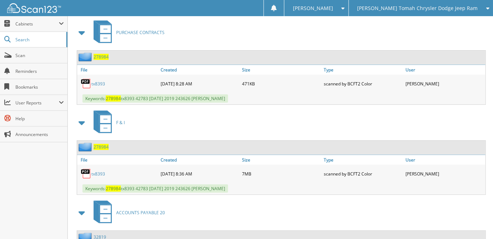
scroll to position [179, 0]
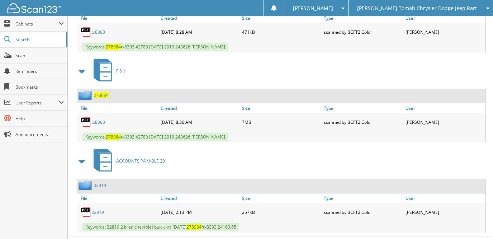
click at [98, 119] on link "tx8393" at bounding box center [98, 122] width 14 height 6
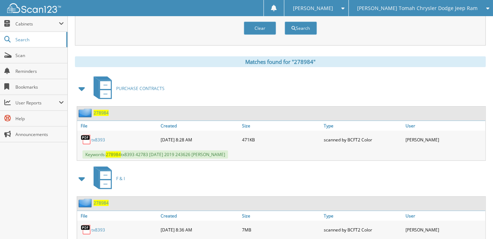
scroll to position [0, 0]
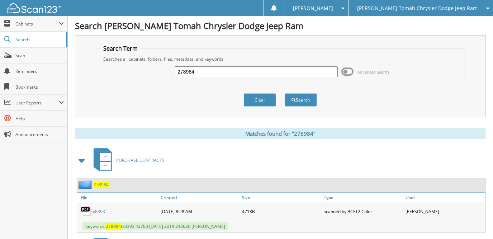
drag, startPoint x: 153, startPoint y: 66, endPoint x: 134, endPoint y: 66, distance: 19.4
click at [134, 66] on div "278984 Advanced Search" at bounding box center [280, 71] width 361 height 19
type input "[DATE]"
click at [285, 93] on button "Search" at bounding box center [301, 99] width 32 height 13
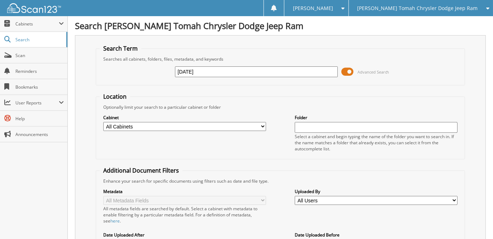
click at [345, 71] on span at bounding box center [347, 71] width 12 height 11
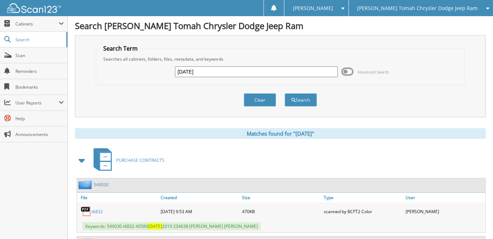
click at [80, 160] on span at bounding box center [82, 160] width 10 height 13
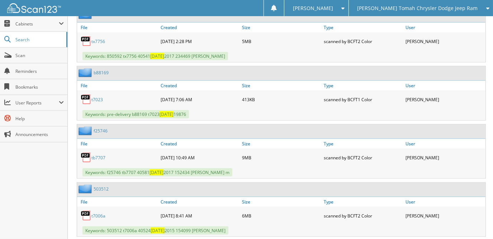
scroll to position [791, 0]
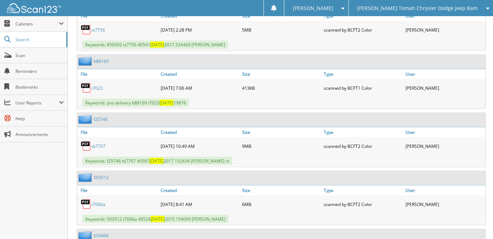
click at [103, 201] on link "t7006a" at bounding box center [98, 204] width 14 height 6
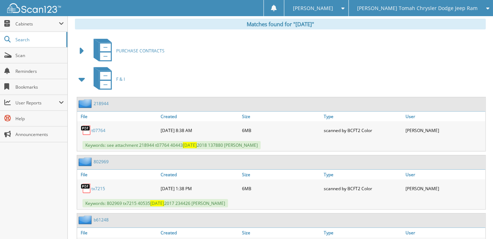
scroll to position [0, 0]
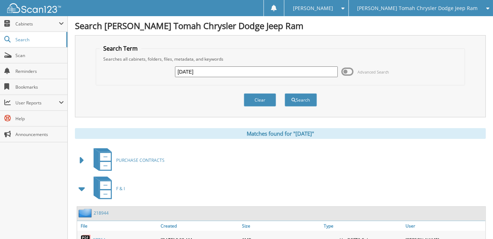
drag, startPoint x: 126, startPoint y: 67, endPoint x: 116, endPoint y: 68, distance: 9.3
click at [118, 68] on div "03/23/19 Advanced Search" at bounding box center [280, 71] width 361 height 19
type input "heron"
click at [285, 93] on button "Search" at bounding box center [301, 99] width 32 height 13
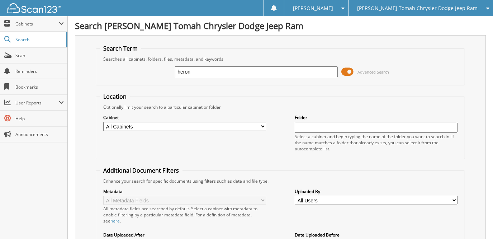
click at [346, 71] on span at bounding box center [347, 71] width 12 height 11
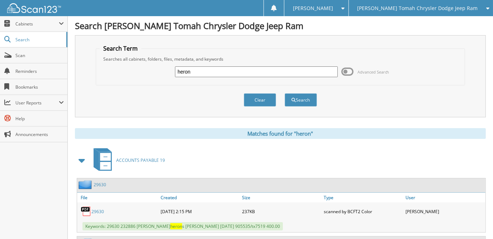
click at [78, 157] on span at bounding box center [82, 160] width 10 height 13
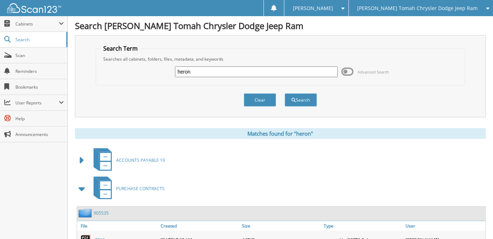
click at [81, 187] on span at bounding box center [82, 188] width 10 height 13
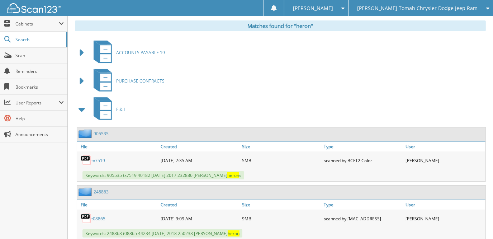
scroll to position [125, 0]
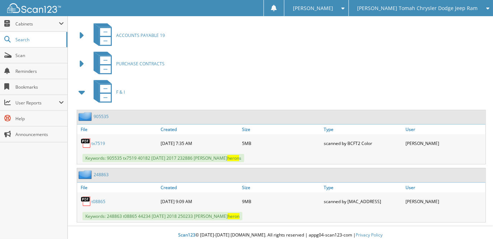
click at [99, 198] on link "t08865" at bounding box center [98, 201] width 14 height 6
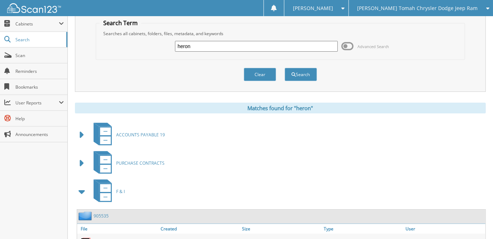
scroll to position [0, 0]
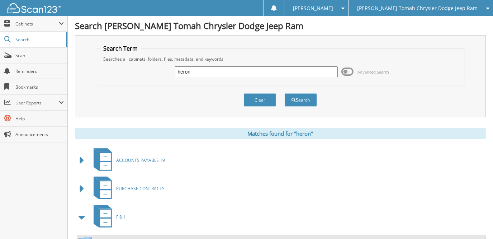
drag, startPoint x: 165, startPoint y: 61, endPoint x: 137, endPoint y: 59, distance: 27.7
click at [140, 60] on fieldset "Search Term Searches all cabinets, folders, files, metadata, and keywords heron…" at bounding box center [280, 64] width 369 height 41
type input "523788"
click at [285, 93] on button "Search" at bounding box center [301, 99] width 32 height 13
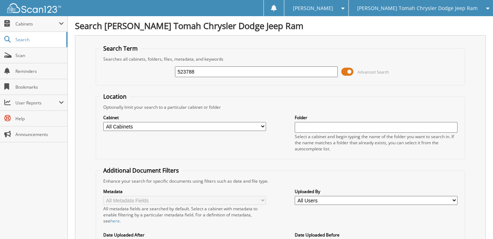
click at [350, 70] on span at bounding box center [347, 71] width 12 height 11
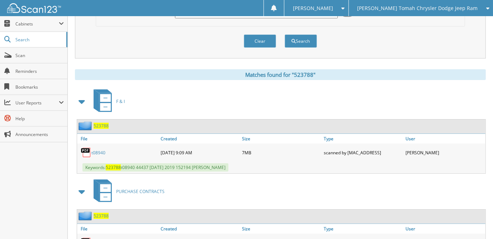
scroll to position [72, 0]
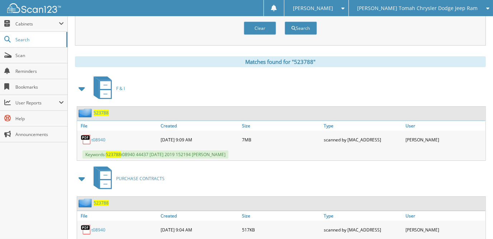
click at [94, 138] on link "t08940" at bounding box center [98, 140] width 14 height 6
click at [450, 10] on span "[PERSON_NAME] Tomah Chrysler Dodge Jeep Ram" at bounding box center [417, 8] width 121 height 4
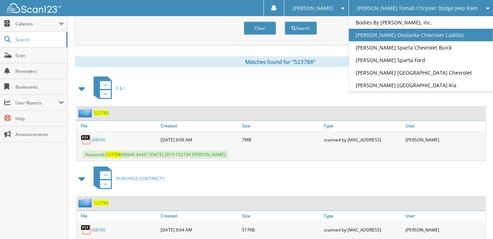
drag, startPoint x: 418, startPoint y: 37, endPoint x: 424, endPoint y: 37, distance: 6.5
click at [418, 38] on link "[PERSON_NAME] Onalaska Chevrolet Cadillac" at bounding box center [421, 35] width 145 height 13
